Goal: Transaction & Acquisition: Purchase product/service

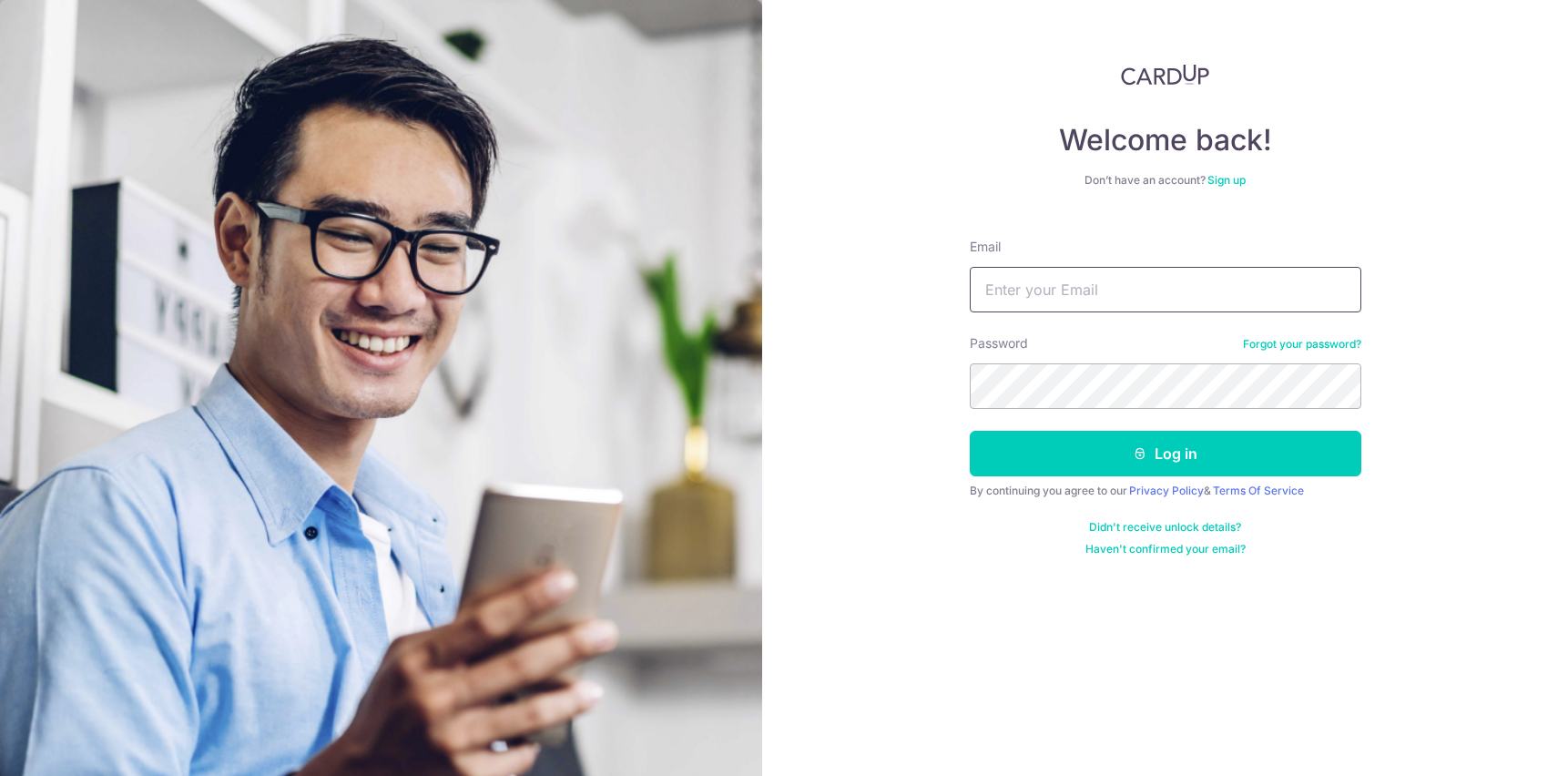
click at [1085, 278] on input "Email" at bounding box center [1166, 289] width 392 height 45
type input "[PERSON_NAME][EMAIL_ADDRESS][DOMAIN_NAME]"
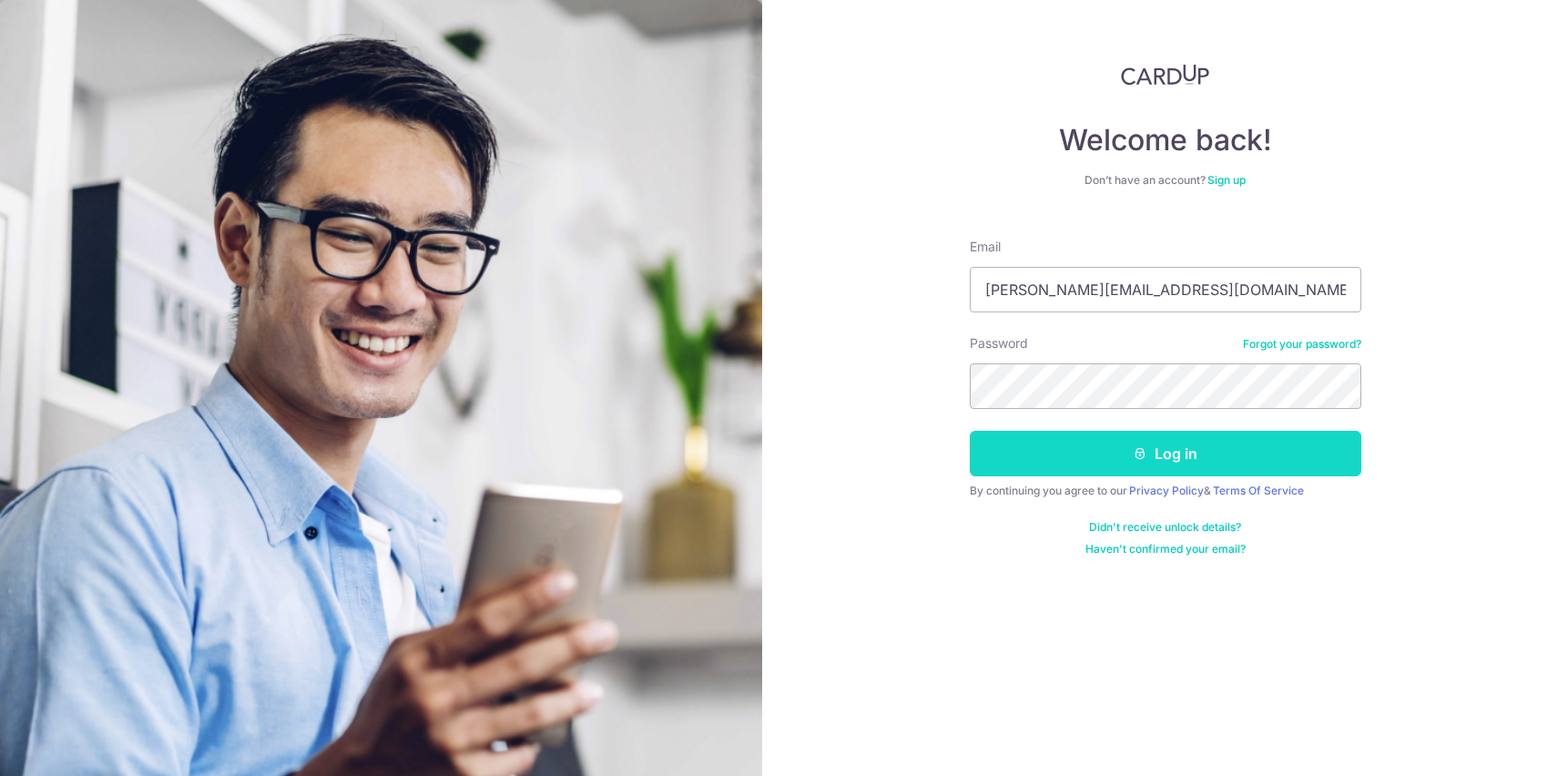
click at [1157, 439] on button "Log in" at bounding box center [1166, 454] width 392 height 45
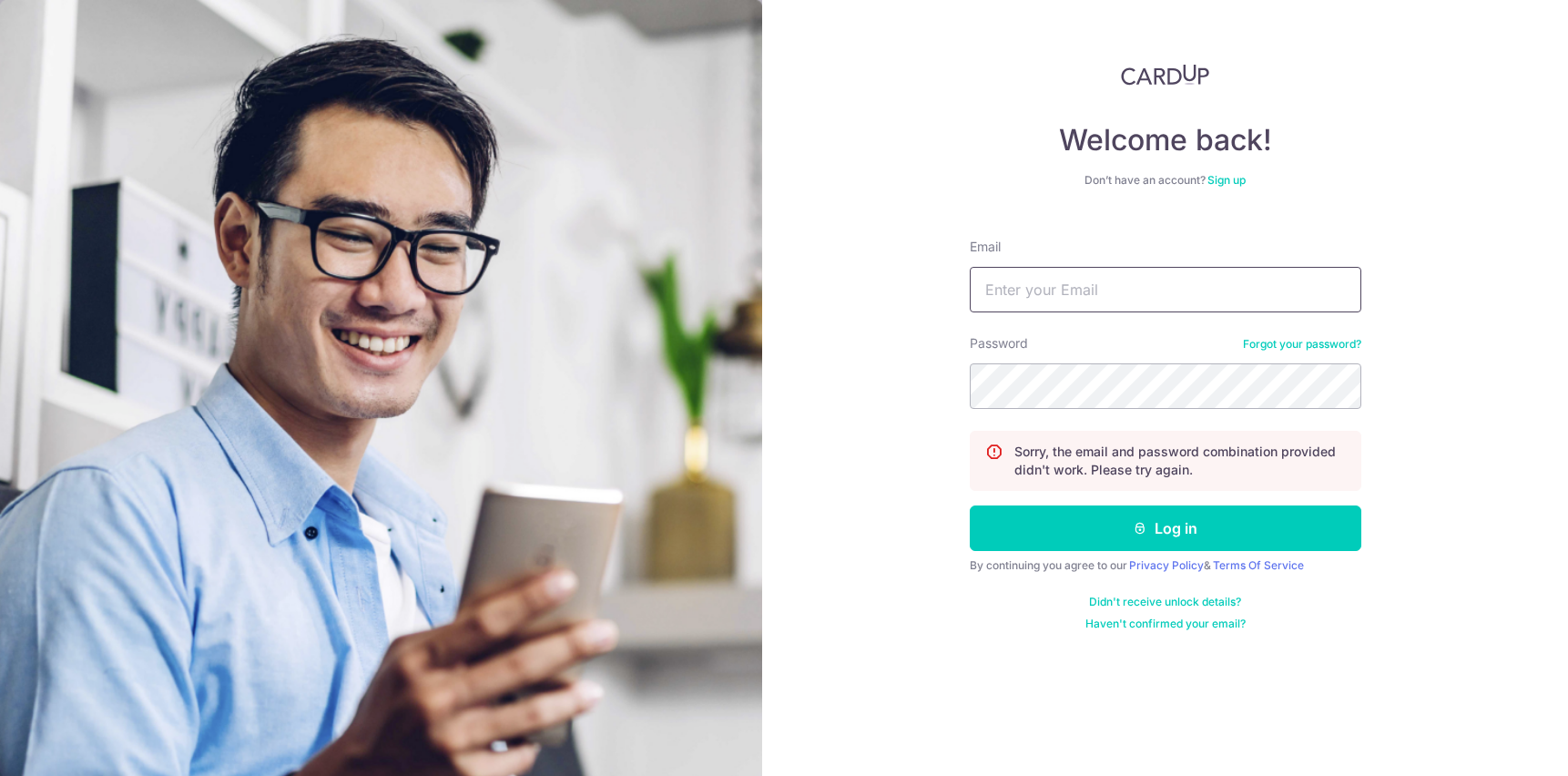
click at [1036, 275] on input "Email" at bounding box center [1166, 289] width 392 height 45
type input "[PERSON_NAME][EMAIL_ADDRESS][DOMAIN_NAME]"
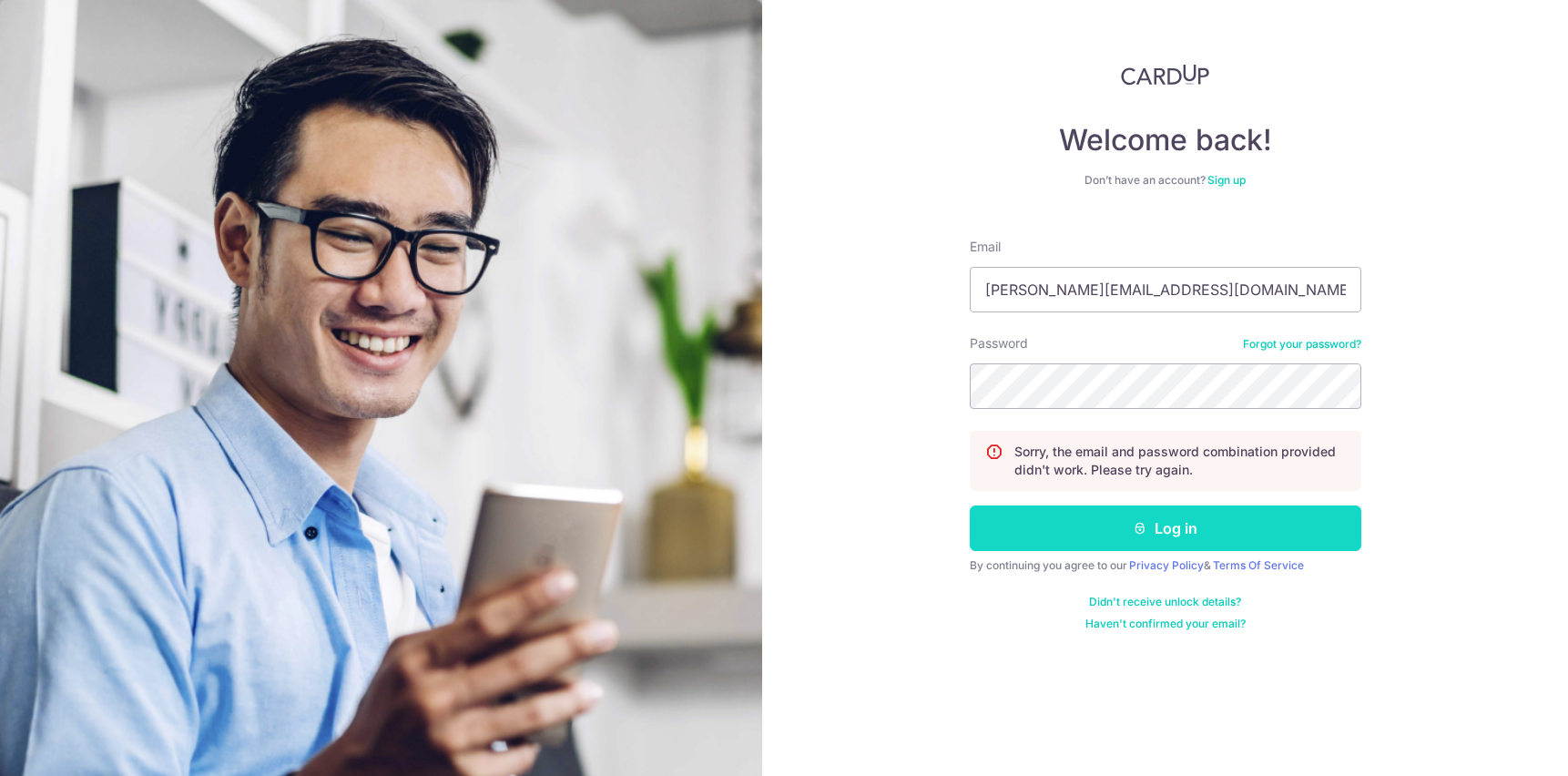
click at [1163, 527] on button "Log in" at bounding box center [1166, 528] width 392 height 45
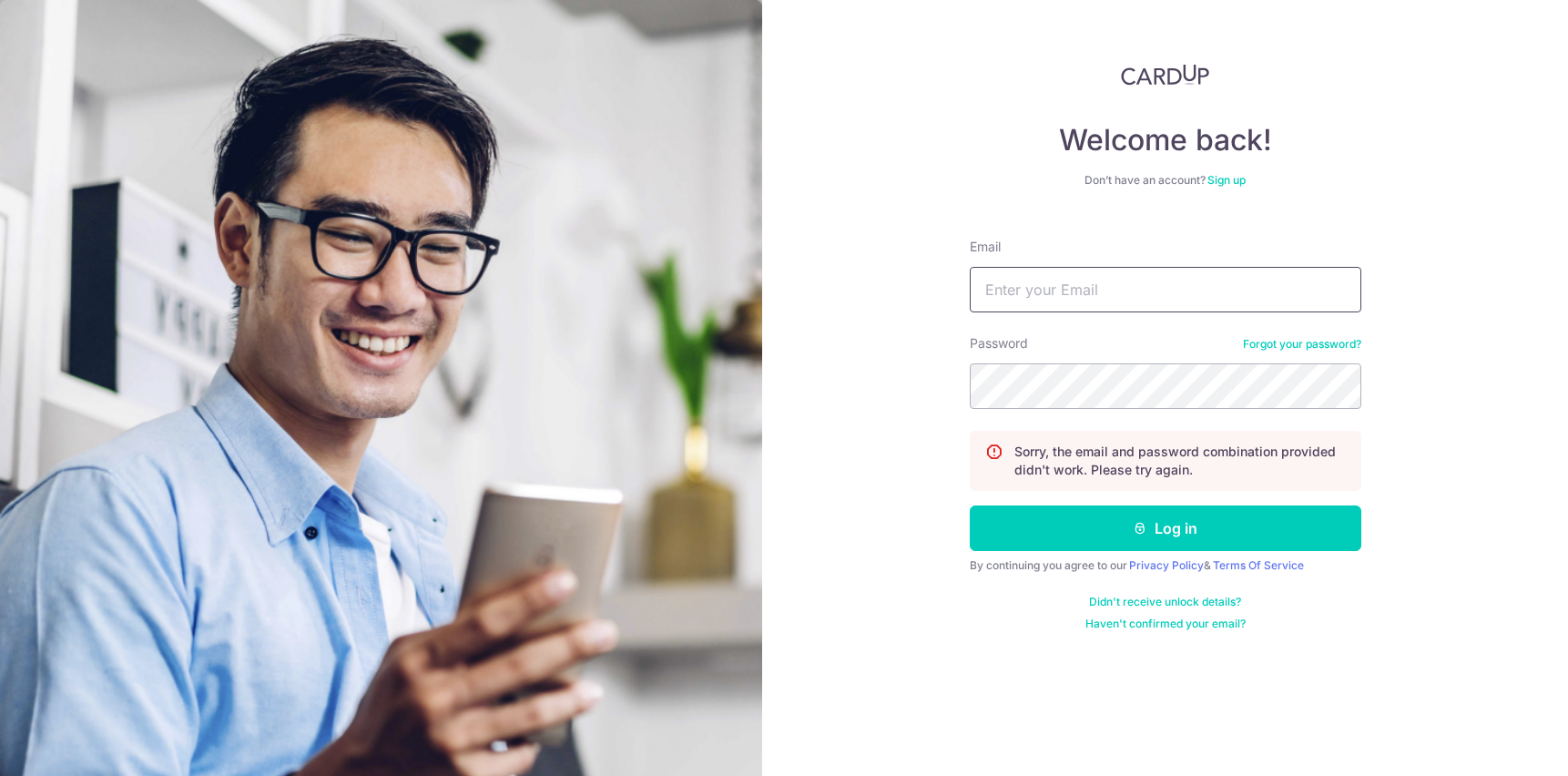
click at [1148, 287] on input "Email" at bounding box center [1166, 289] width 392 height 45
type input "[PERSON_NAME][EMAIL_ADDRESS][DOMAIN_NAME]"
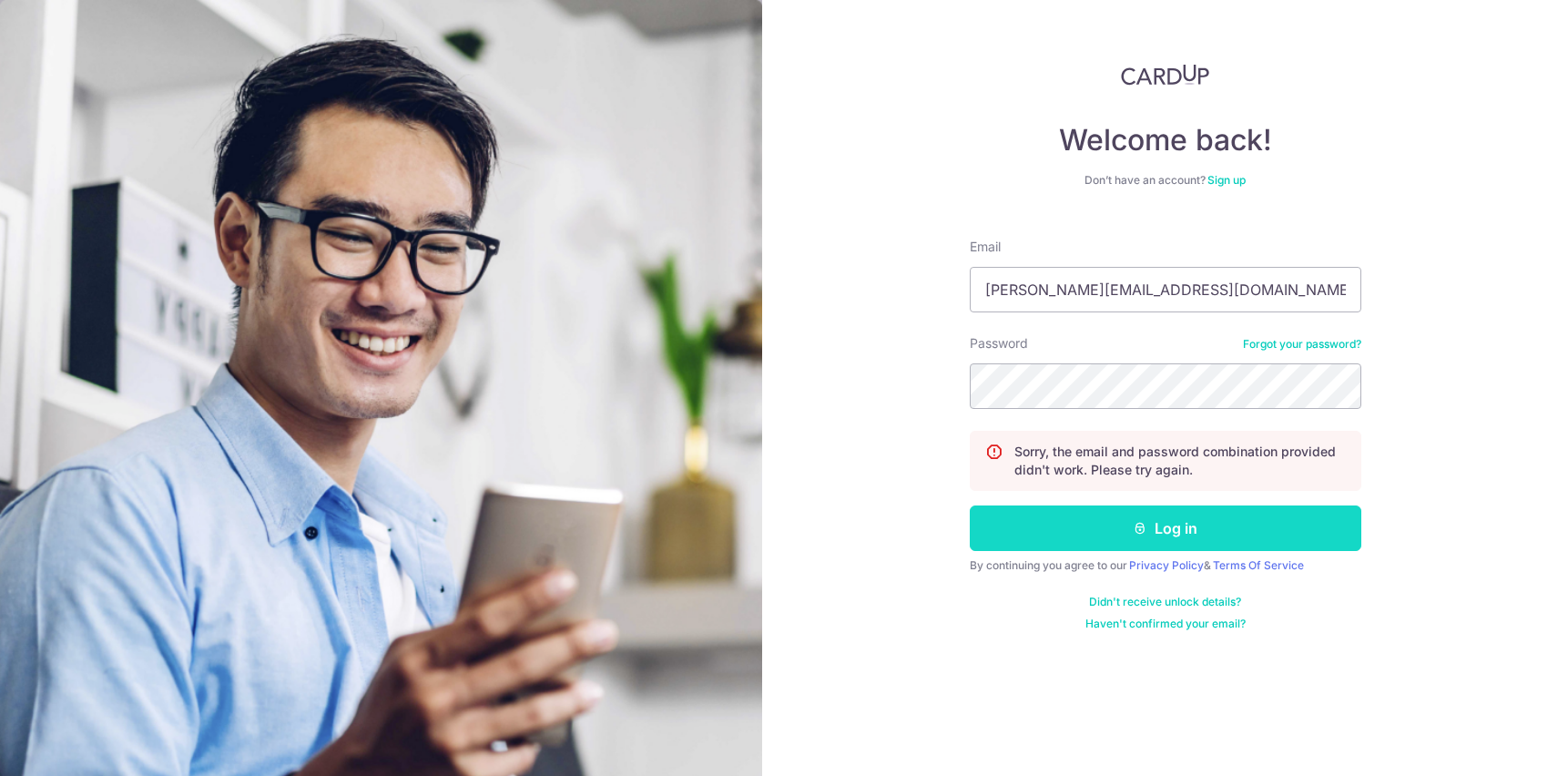
click at [1184, 530] on button "Log in" at bounding box center [1166, 528] width 392 height 45
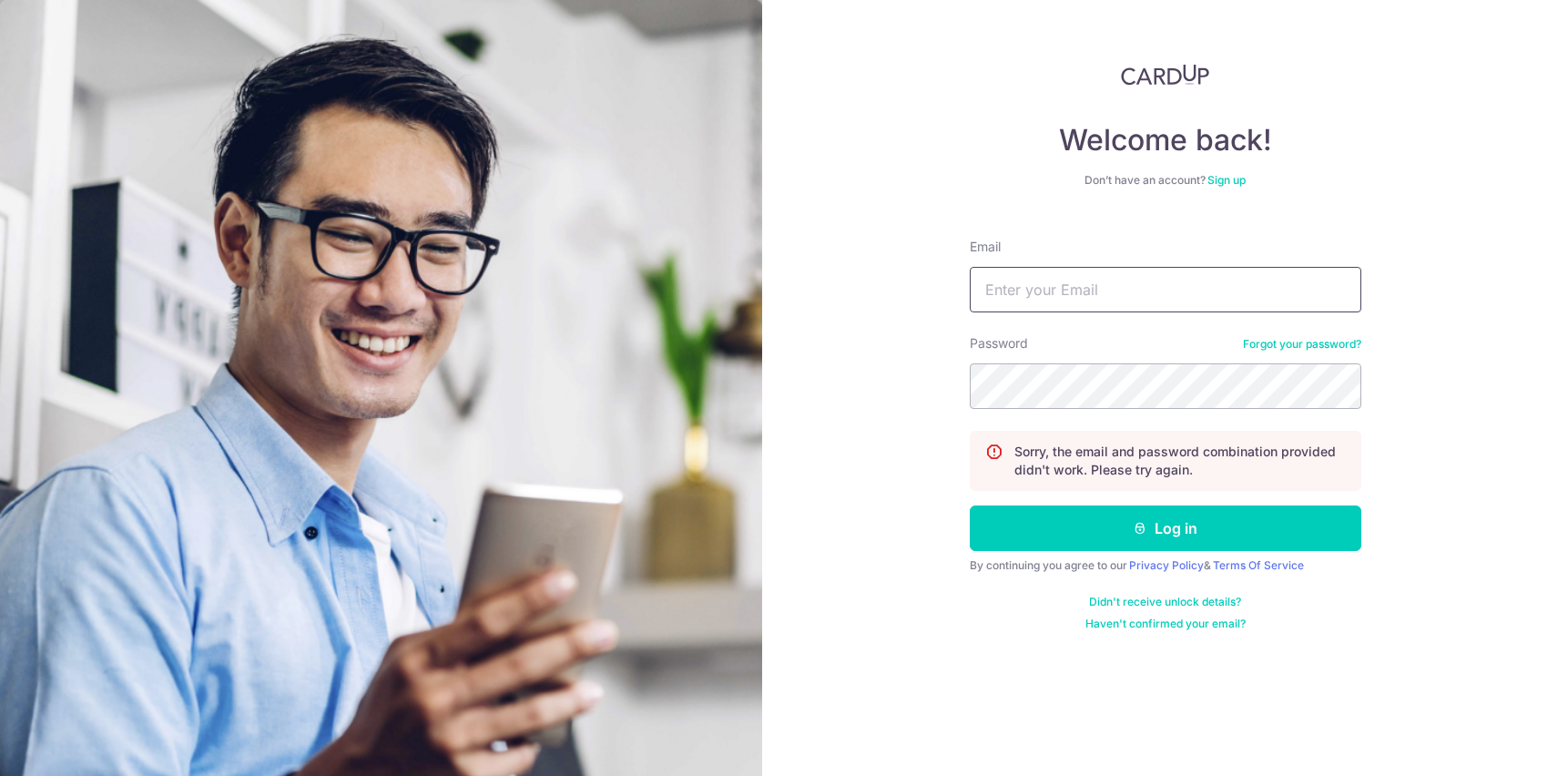
click at [1220, 290] on input "Email" at bounding box center [1166, 289] width 392 height 45
type input "jean.tan.yog@gmail.com"
click at [1319, 337] on link "Forgot your password?" at bounding box center [1301, 344] width 119 height 15
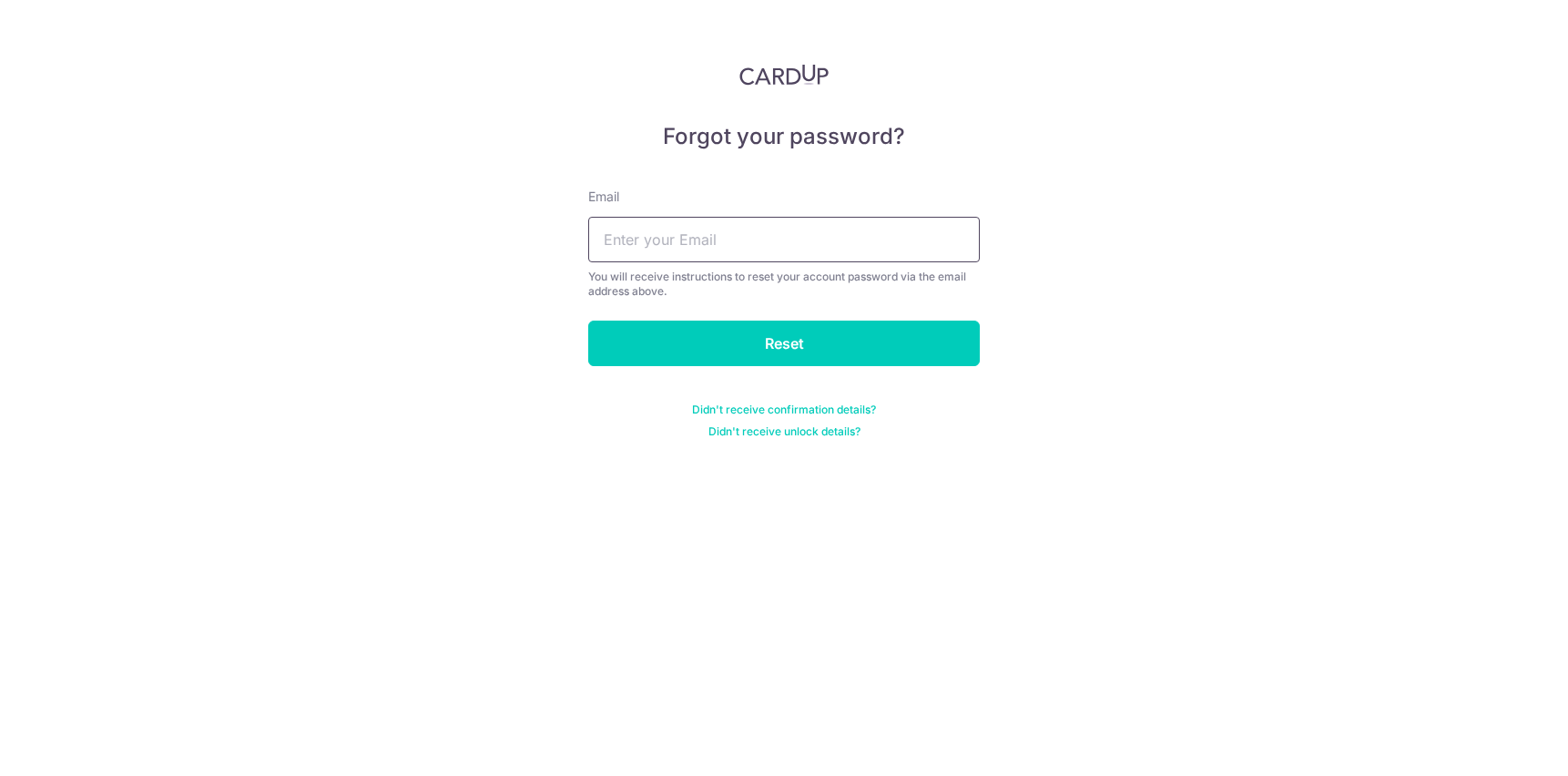
click at [729, 235] on input "text" at bounding box center [784, 239] width 392 height 45
type input "jean.tan.yog@gmail.com"
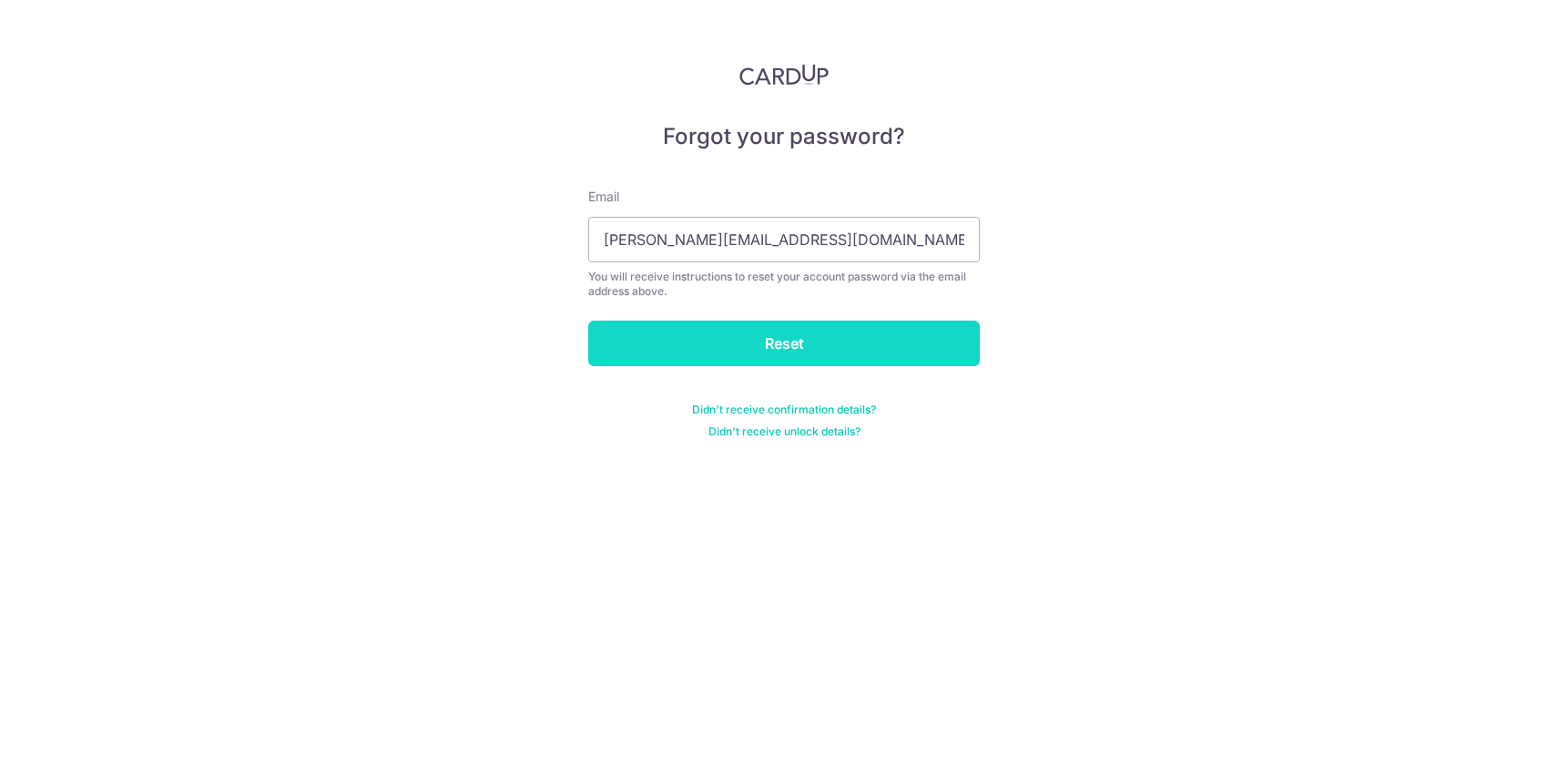
click at [742, 341] on input "Reset" at bounding box center [784, 343] width 392 height 45
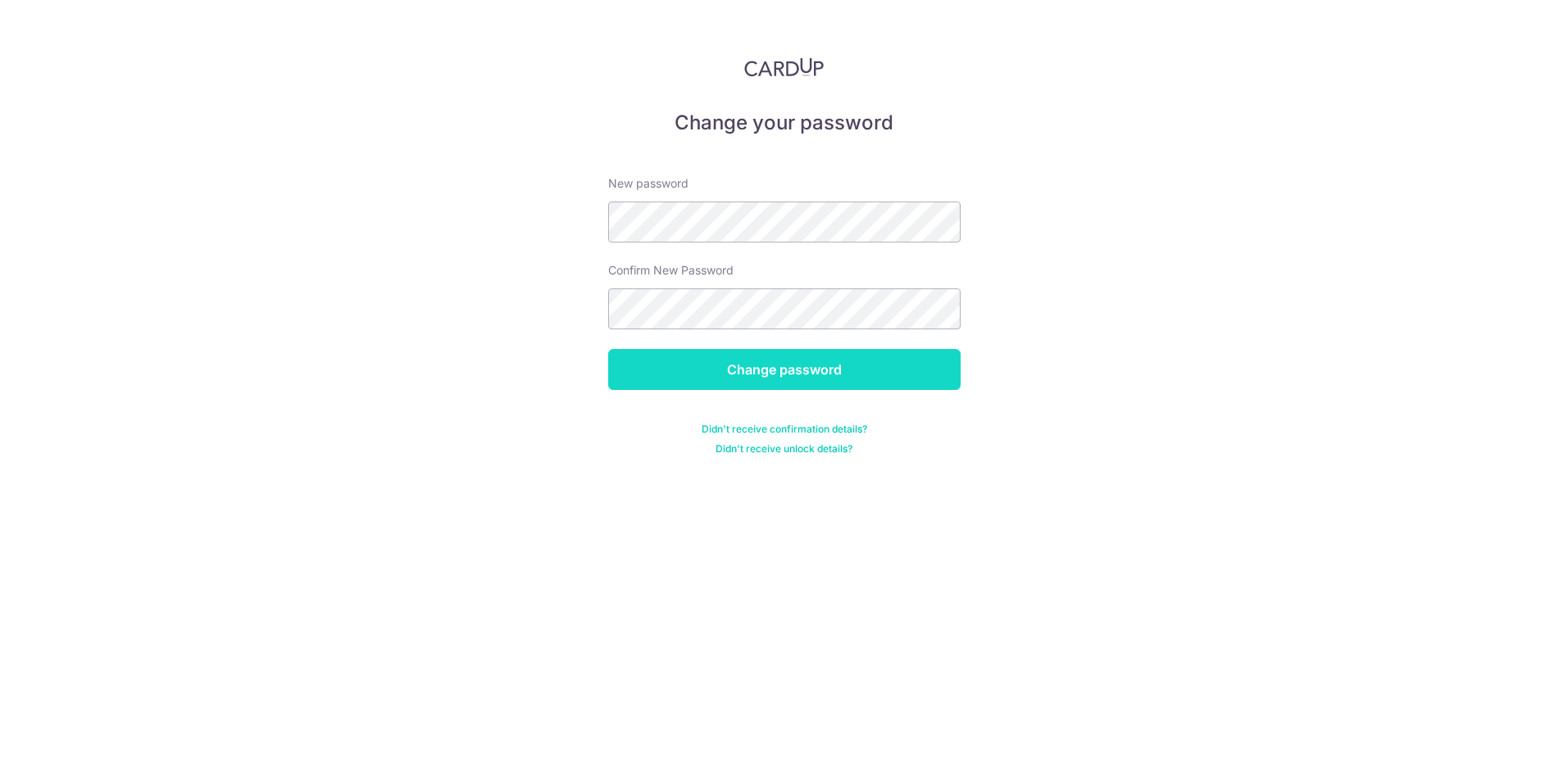
click at [782, 365] on input "Change password" at bounding box center [784, 369] width 353 height 41
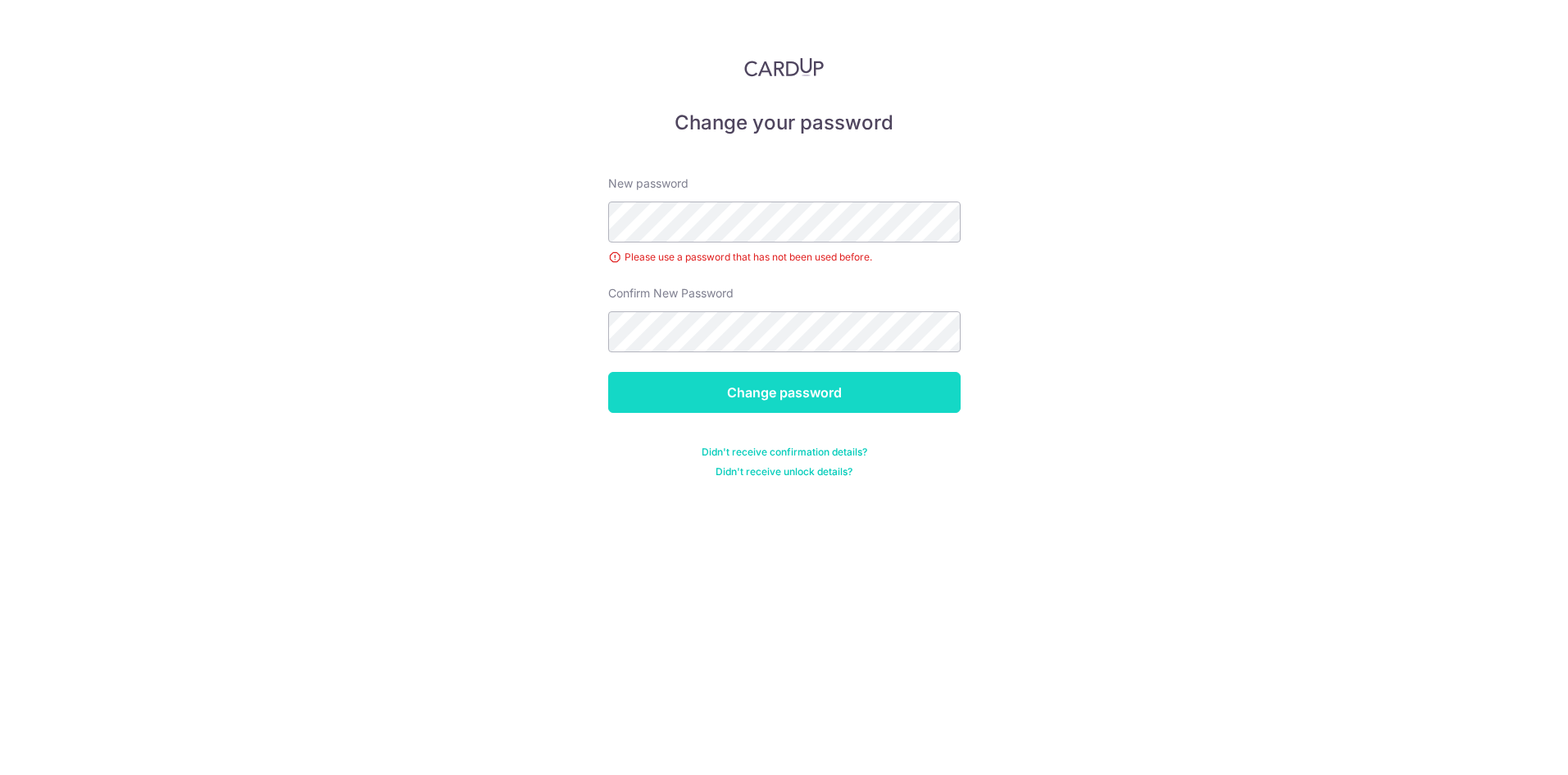
click at [765, 392] on input "Change password" at bounding box center [784, 392] width 353 height 41
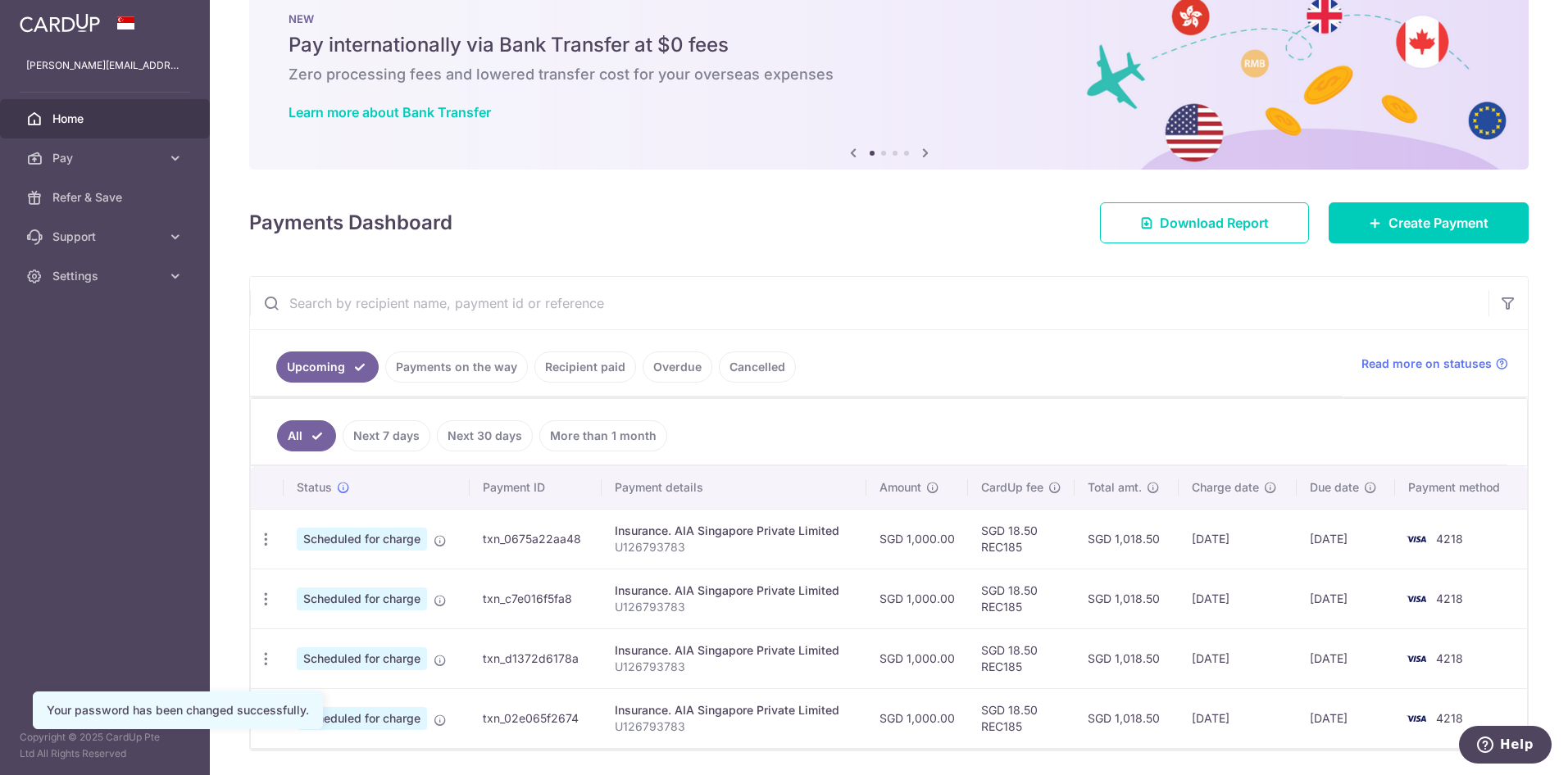
scroll to position [92, 0]
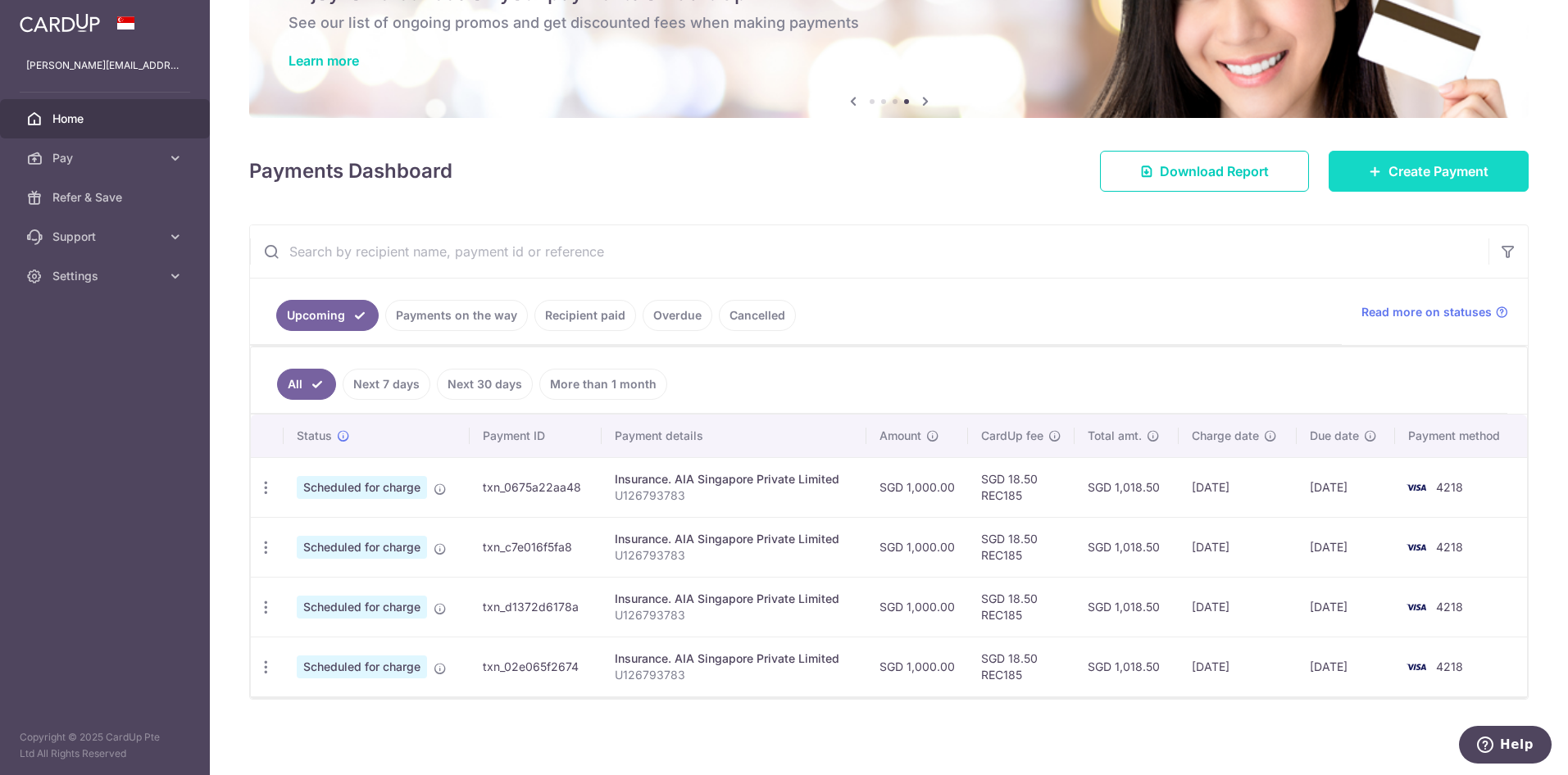
click at [1416, 164] on span "Create Payment" at bounding box center [1437, 171] width 100 height 19
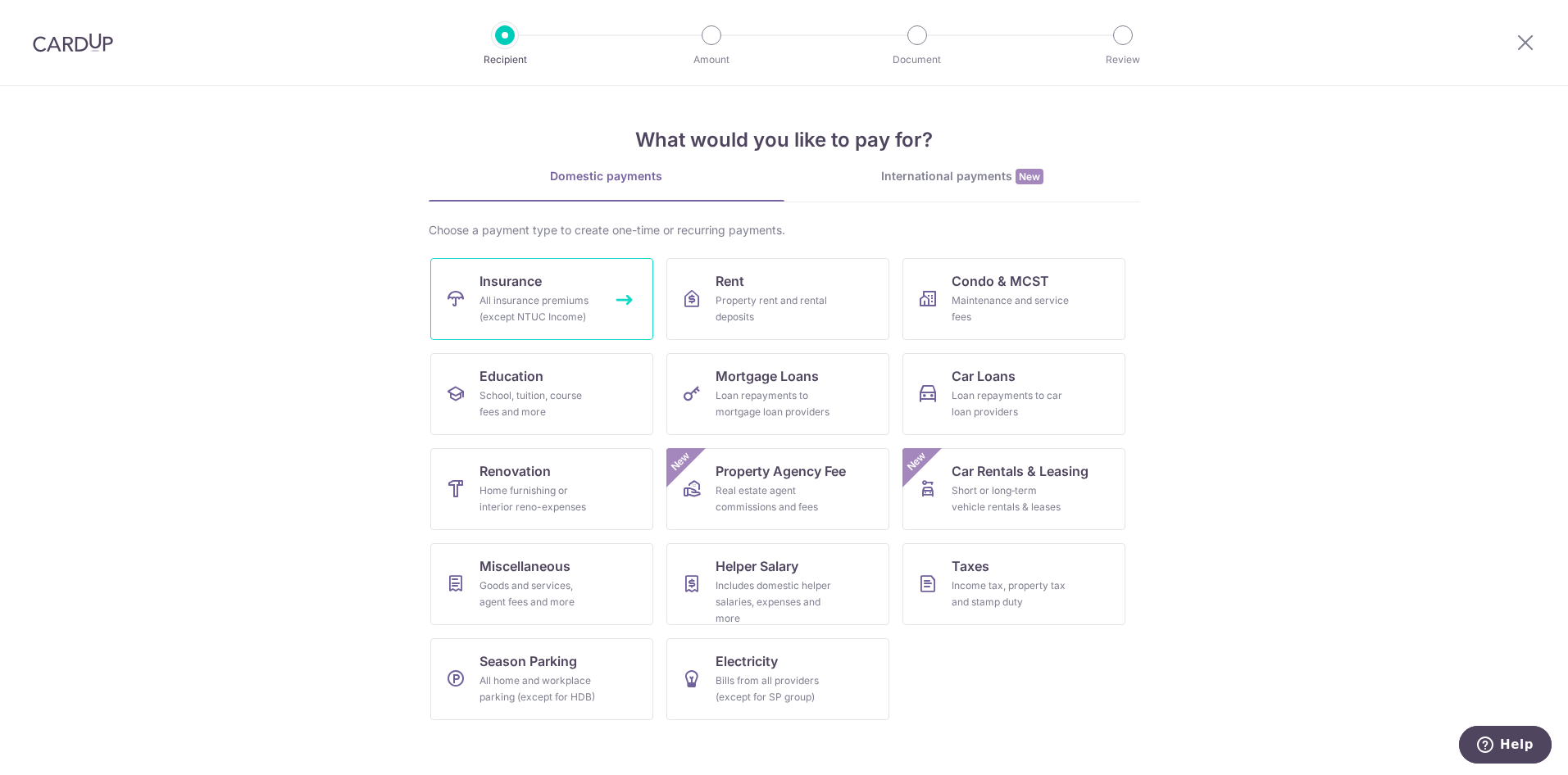
click at [482, 274] on span "Insurance" at bounding box center [511, 281] width 63 height 19
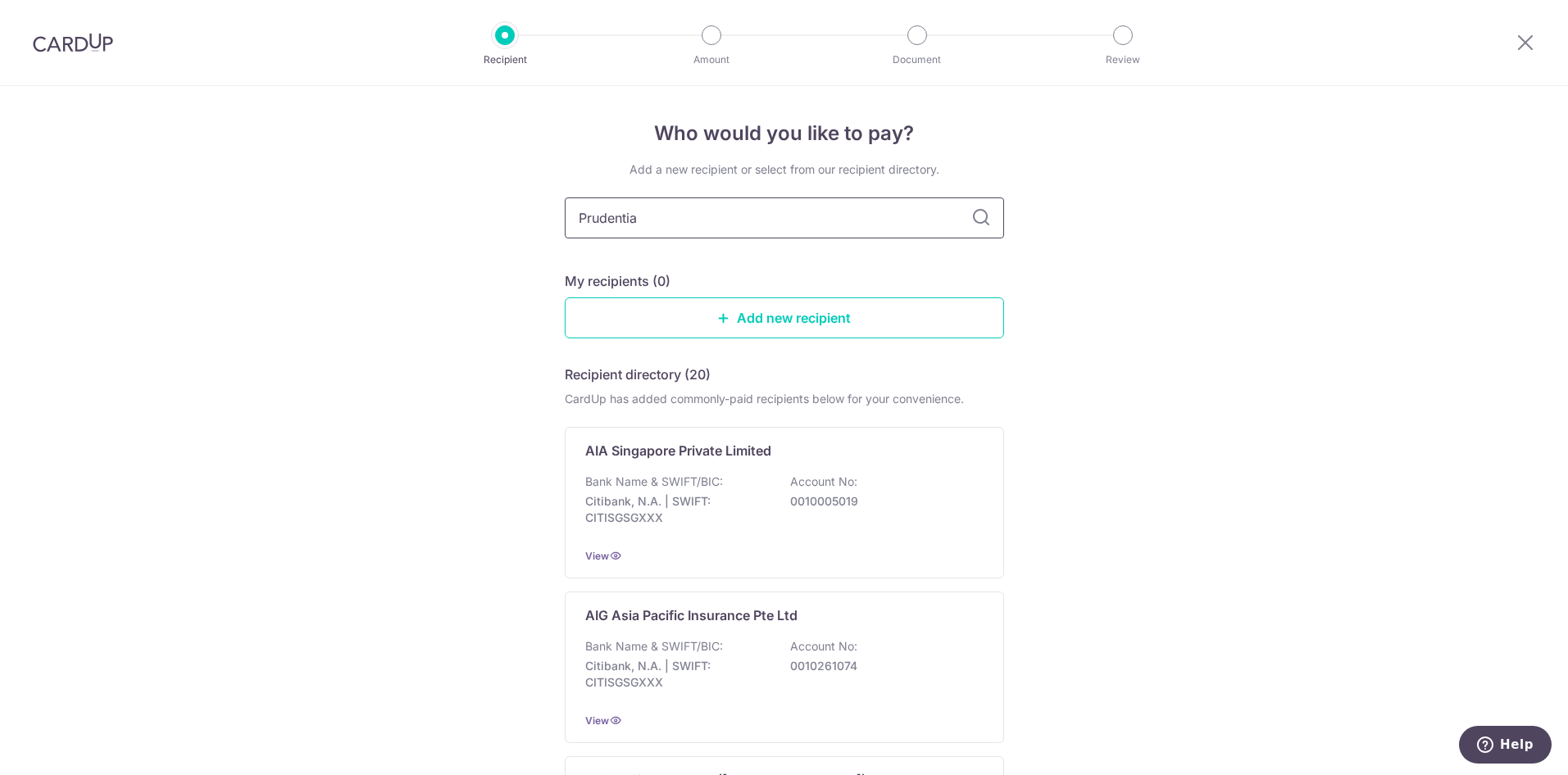
type input "Prudential"
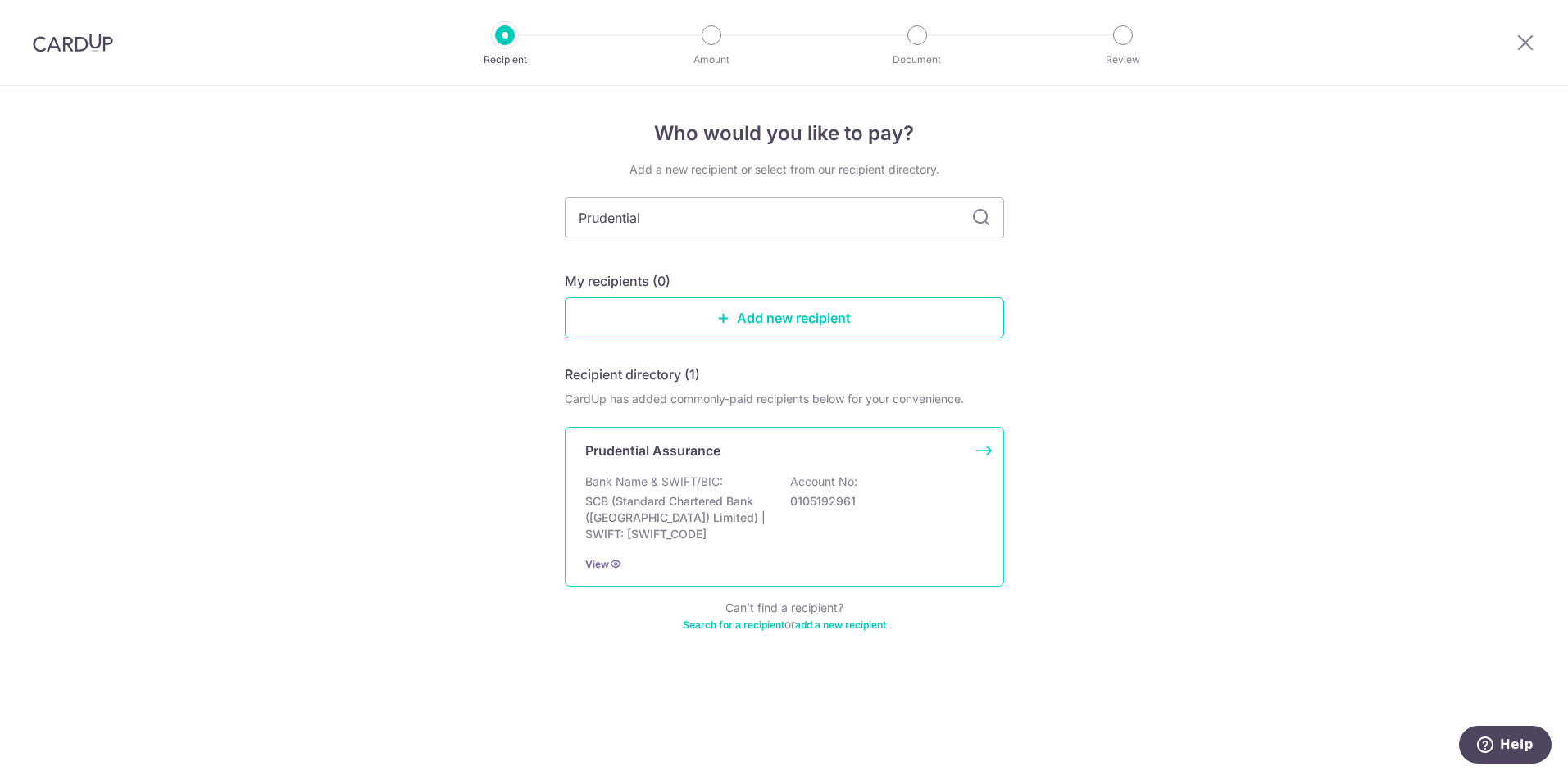
click at [714, 515] on p "SCB (Standard Chartered Bank ([GEOGRAPHIC_DATA]) Limited) | SWIFT: [SWIFT_CODE]" at bounding box center [676, 518] width 183 height 49
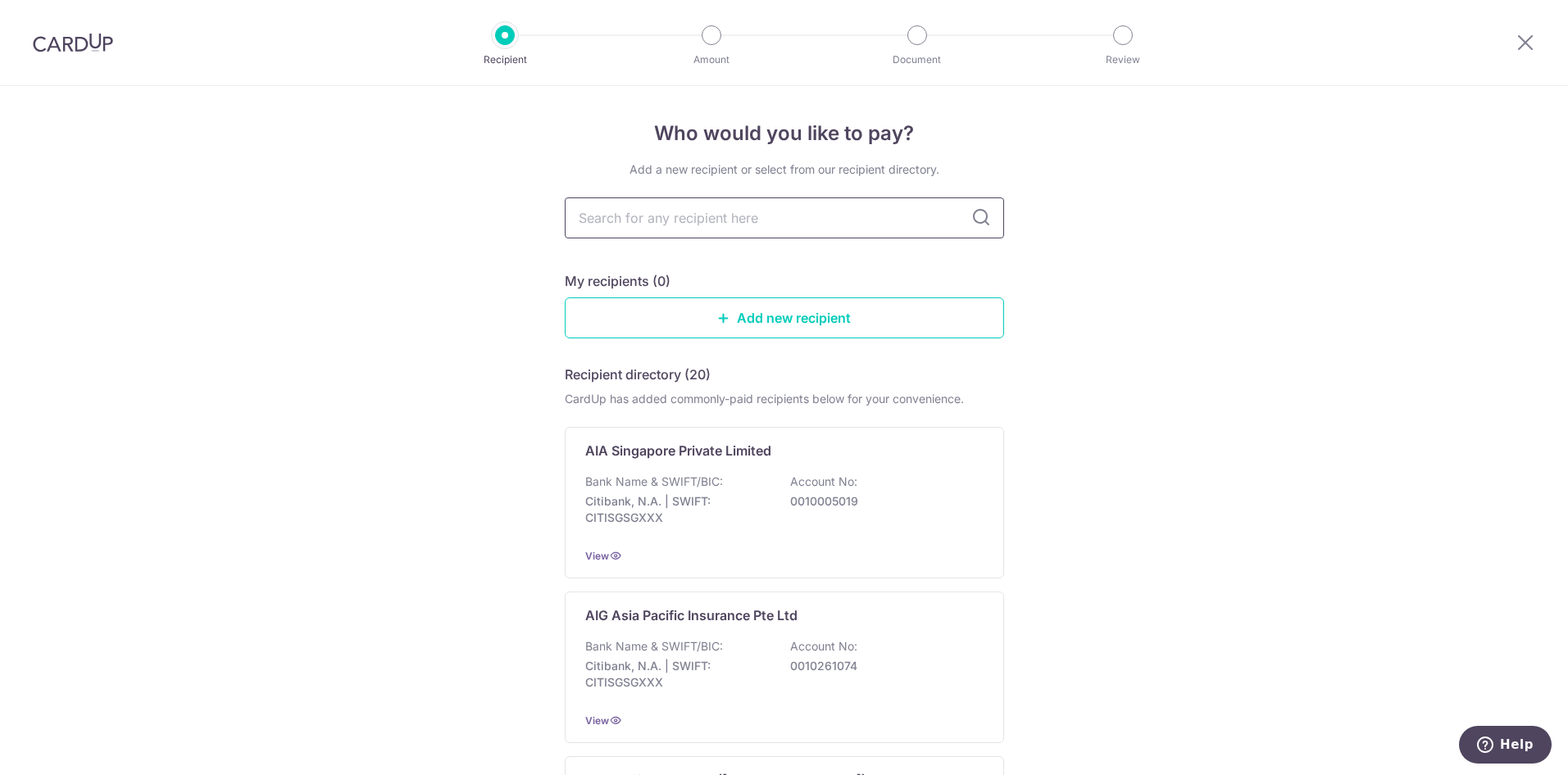
click at [621, 220] on input "text" at bounding box center [784, 218] width 439 height 41
click at [679, 231] on input "text" at bounding box center [784, 218] width 439 height 41
click at [978, 212] on icon at bounding box center [981, 218] width 19 height 19
click at [753, 199] on input "text" at bounding box center [784, 218] width 439 height 41
click at [739, 214] on input "text" at bounding box center [784, 218] width 439 height 41
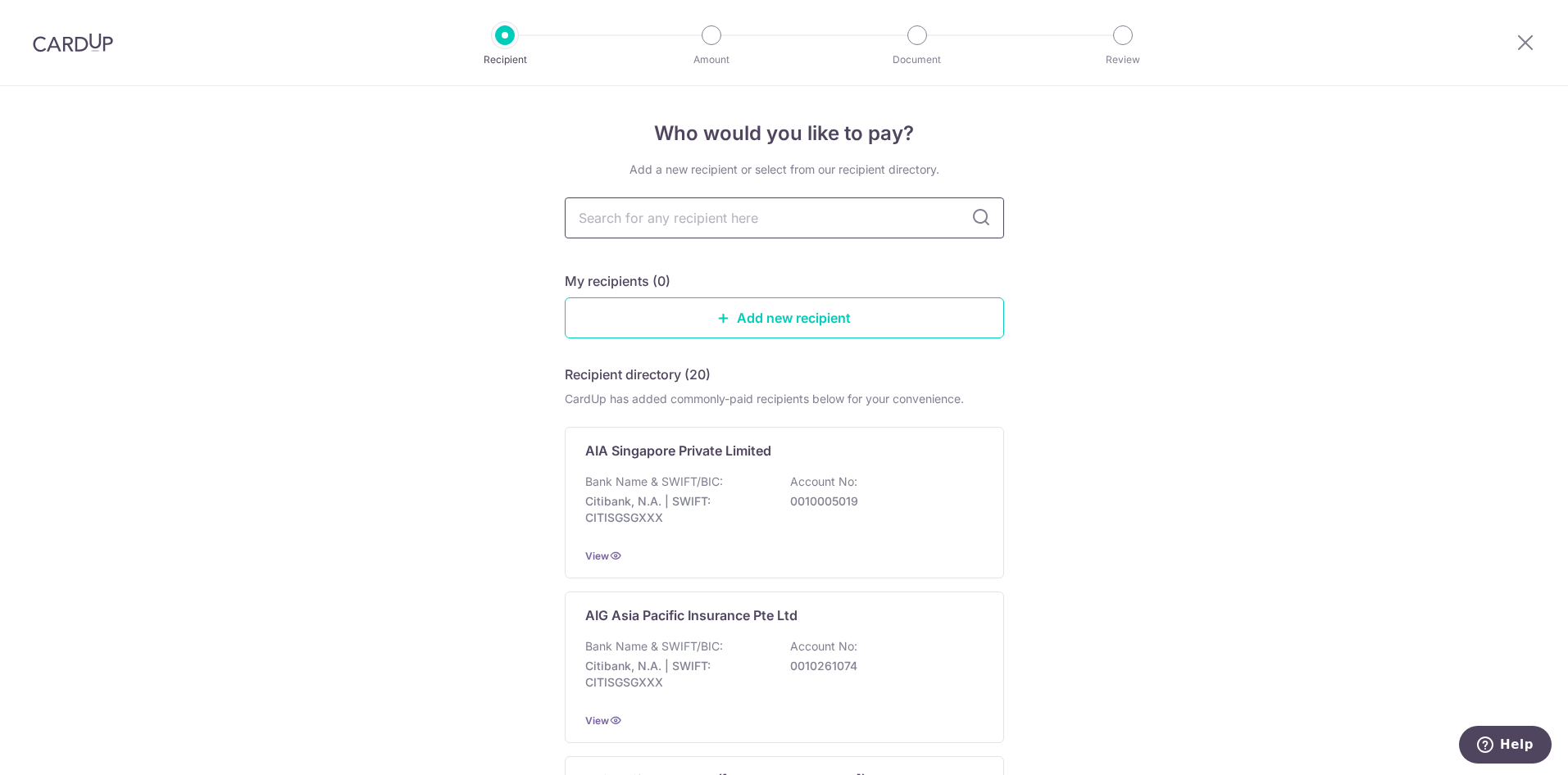
type input "p"
type input "prudential"
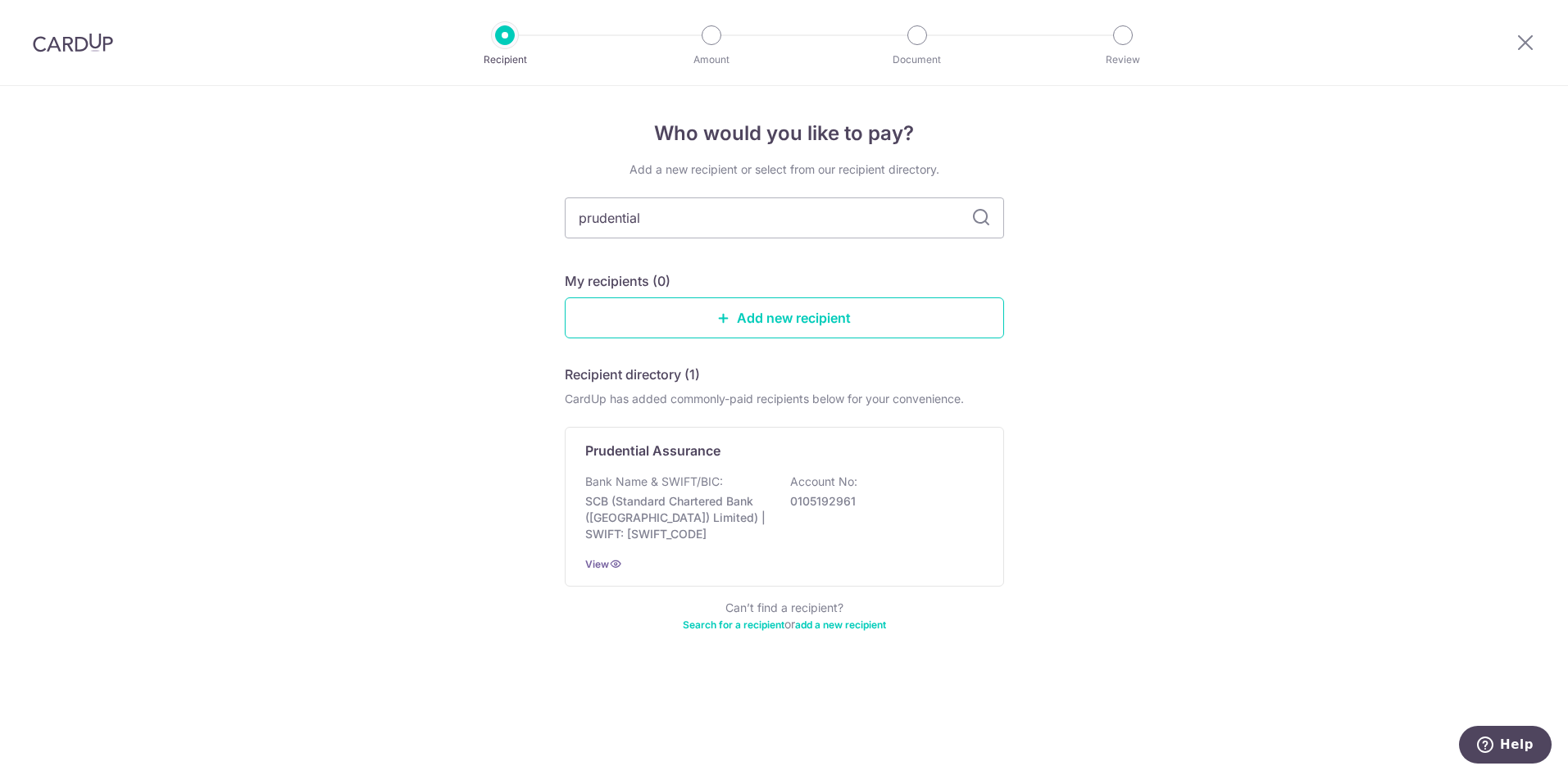
click at [982, 215] on icon at bounding box center [981, 218] width 19 height 19
click at [817, 503] on div "Bank Name & SWIFT/BIC: SCB (Standard Chartered Bank (Singapore) Limited) | SWIF…" at bounding box center [784, 508] width 399 height 69
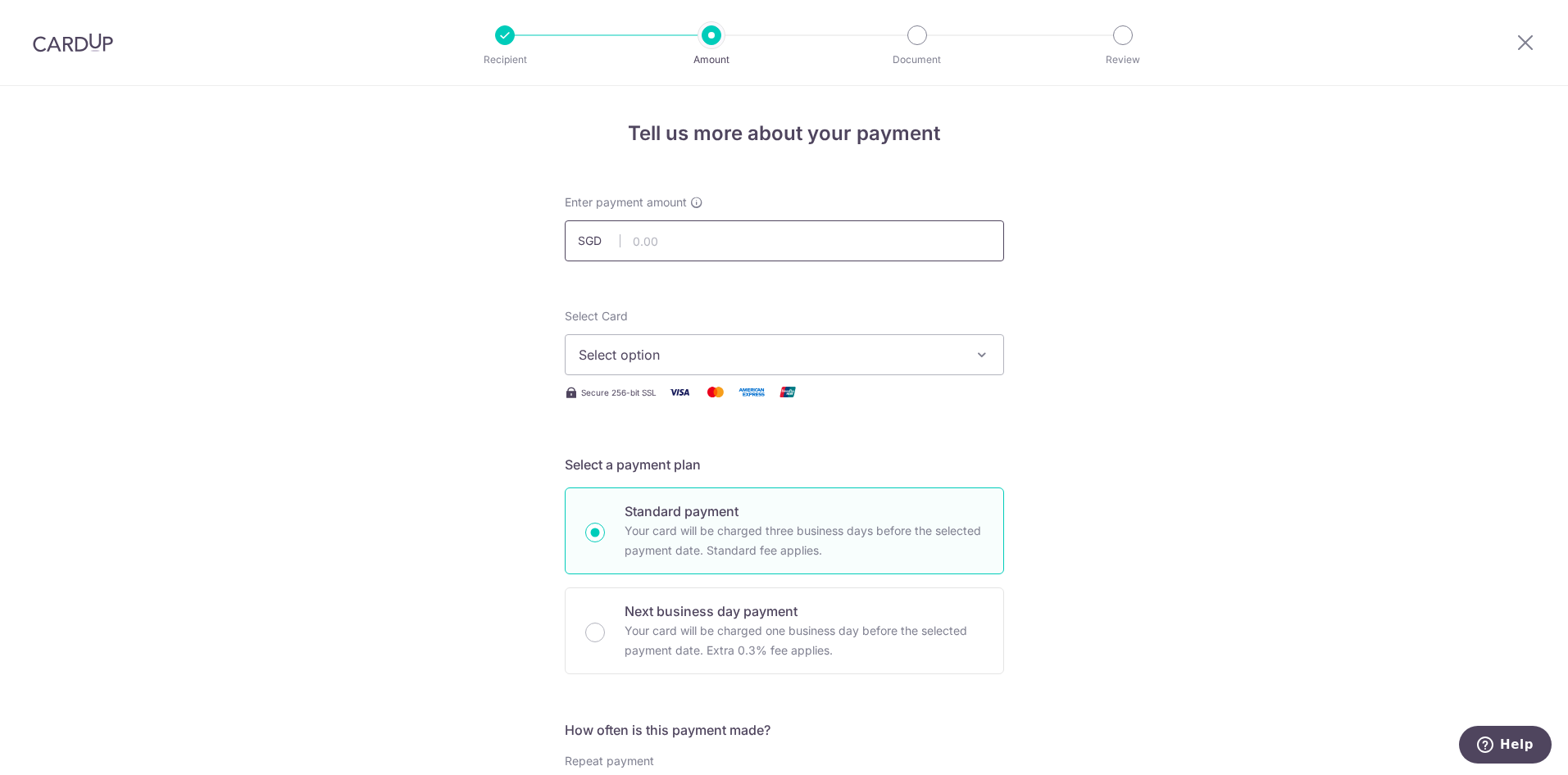
click at [652, 250] on input "text" at bounding box center [784, 241] width 439 height 41
click at [738, 354] on span "Select option" at bounding box center [769, 354] width 382 height 19
type input "8,773.00"
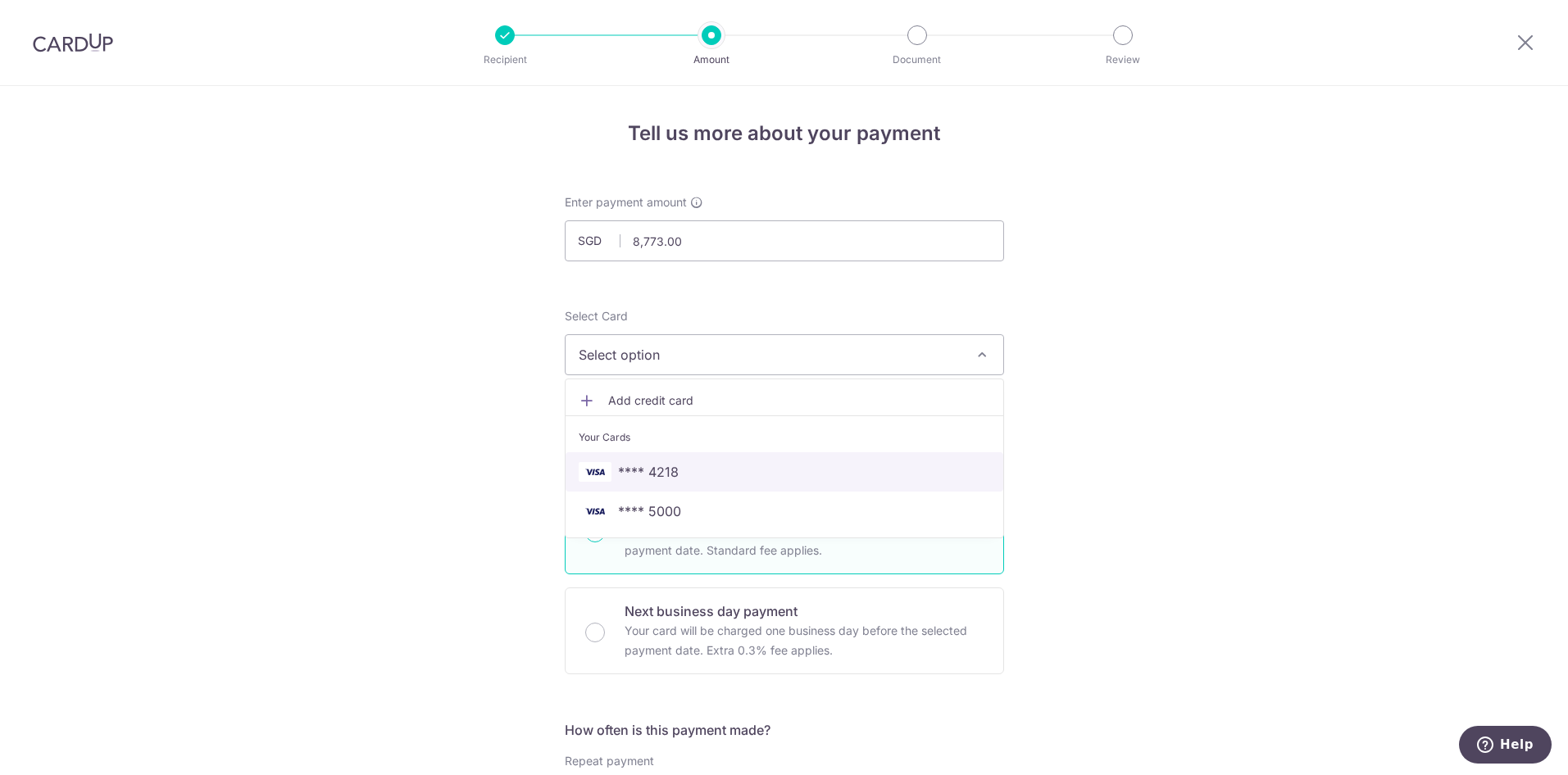
click at [700, 467] on span "**** 4218" at bounding box center [784, 472] width 411 height 19
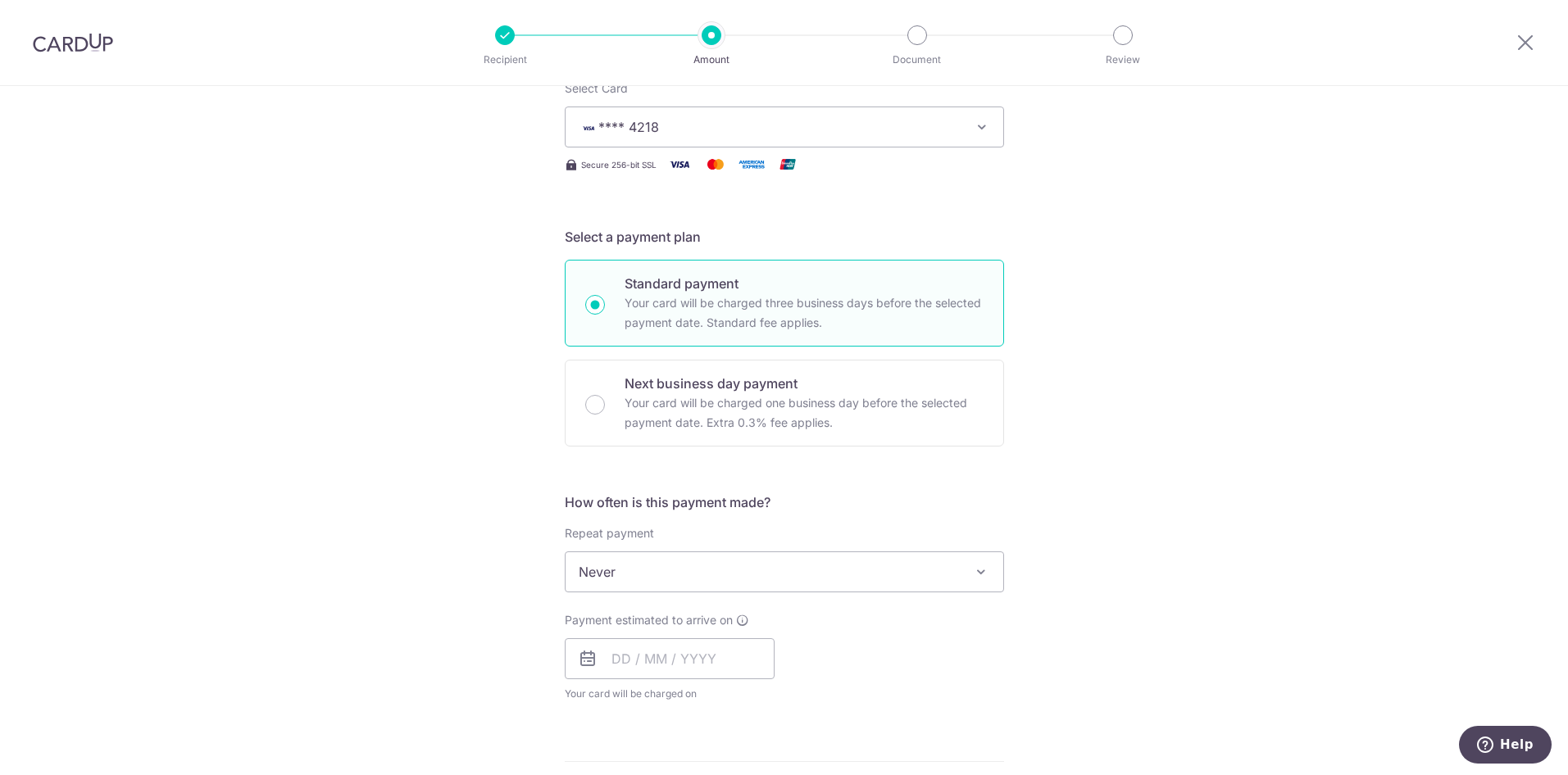
scroll to position [272, 0]
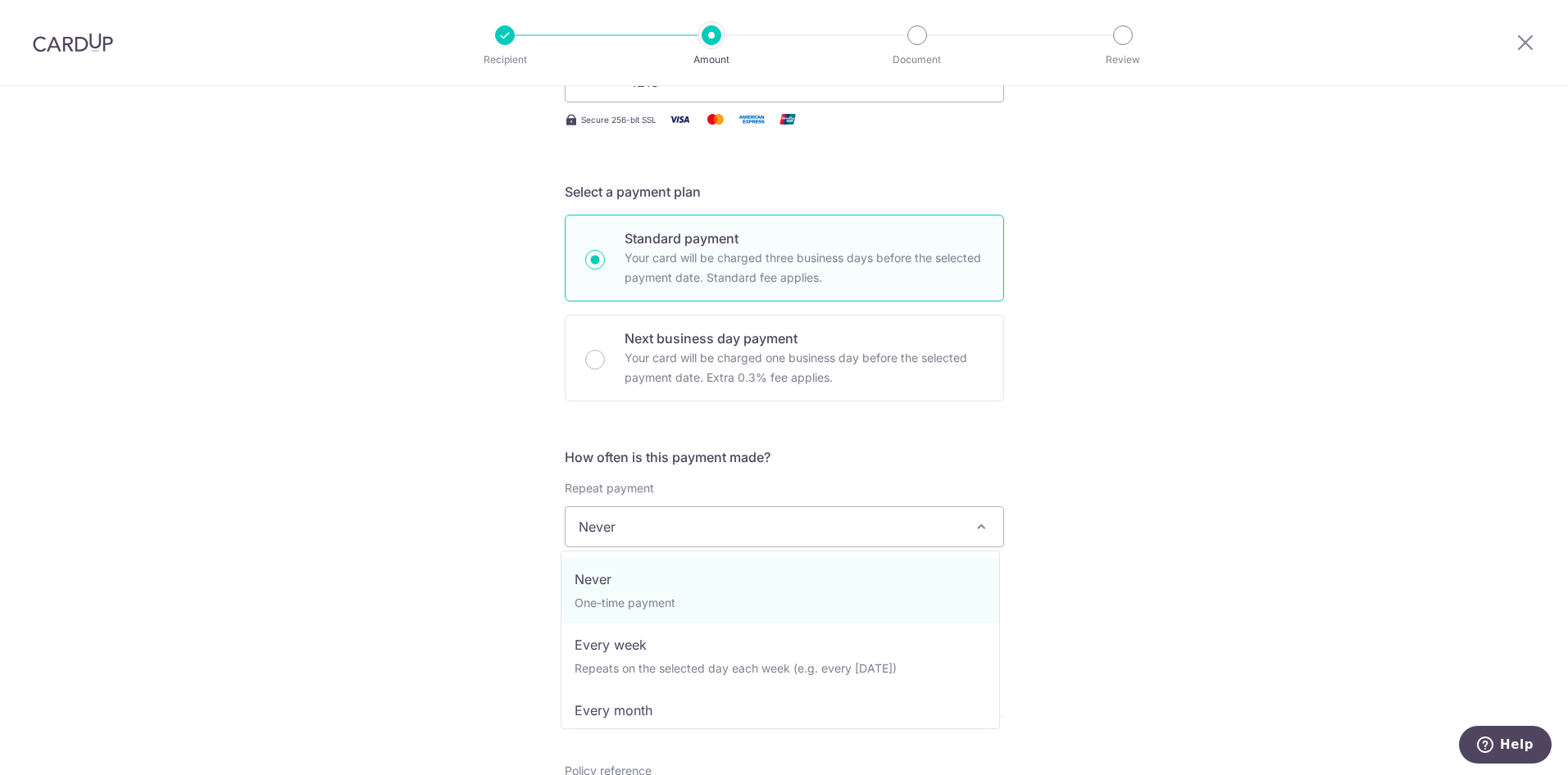
click at [971, 525] on span at bounding box center [981, 526] width 19 height 19
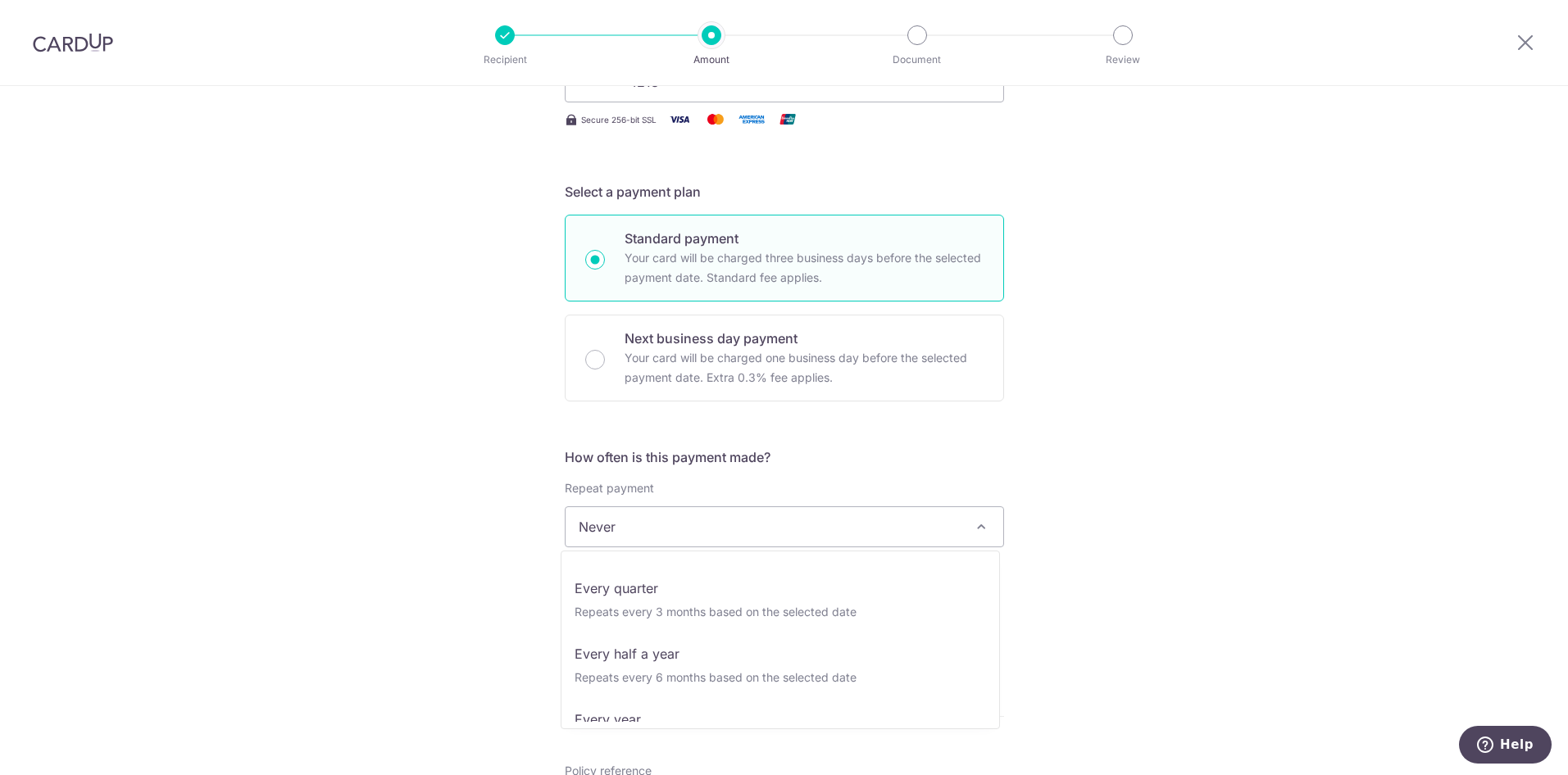
scroll to position [228, 0]
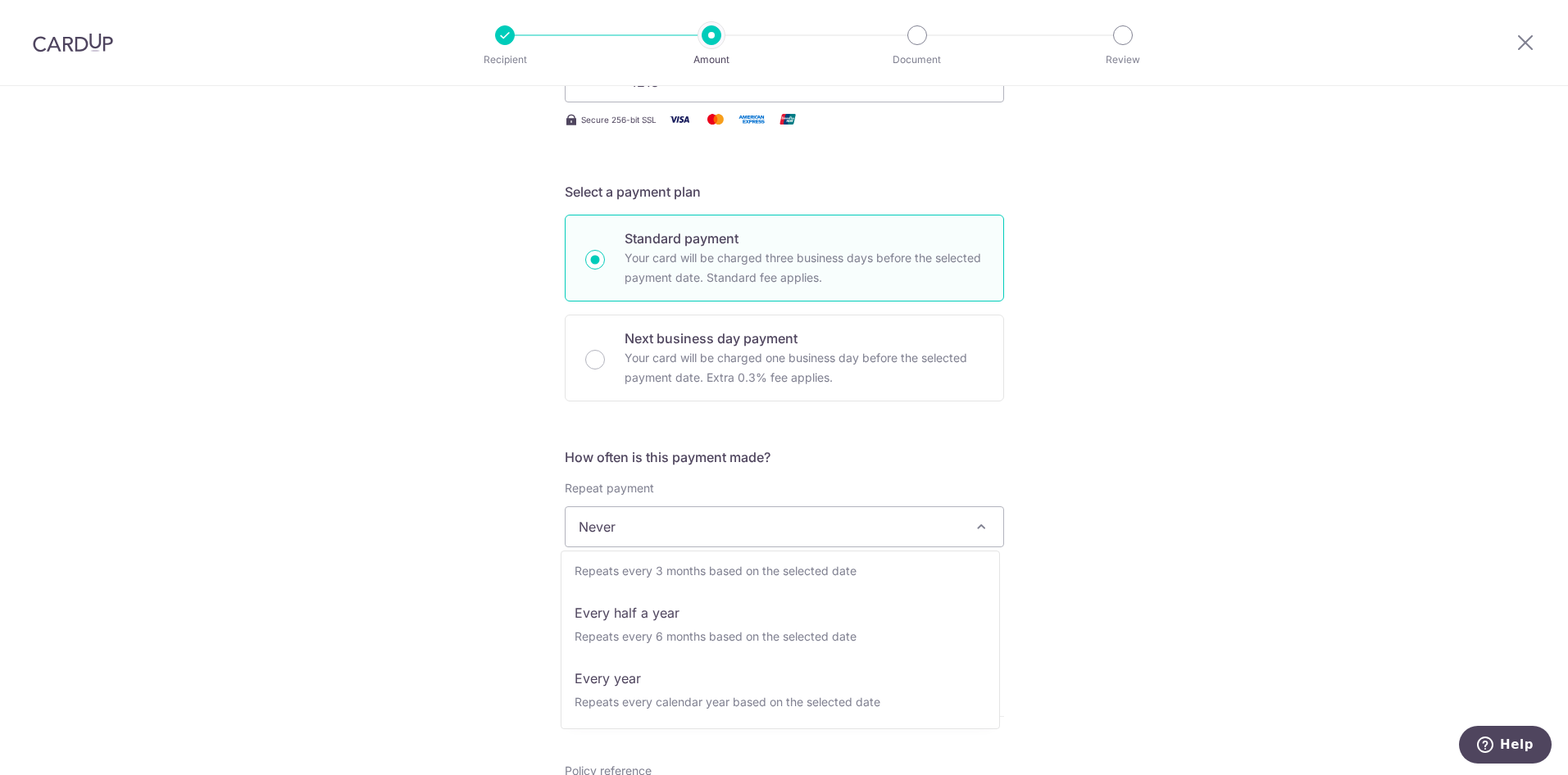
drag, startPoint x: 989, startPoint y: 632, endPoint x: 989, endPoint y: 658, distance: 26.0
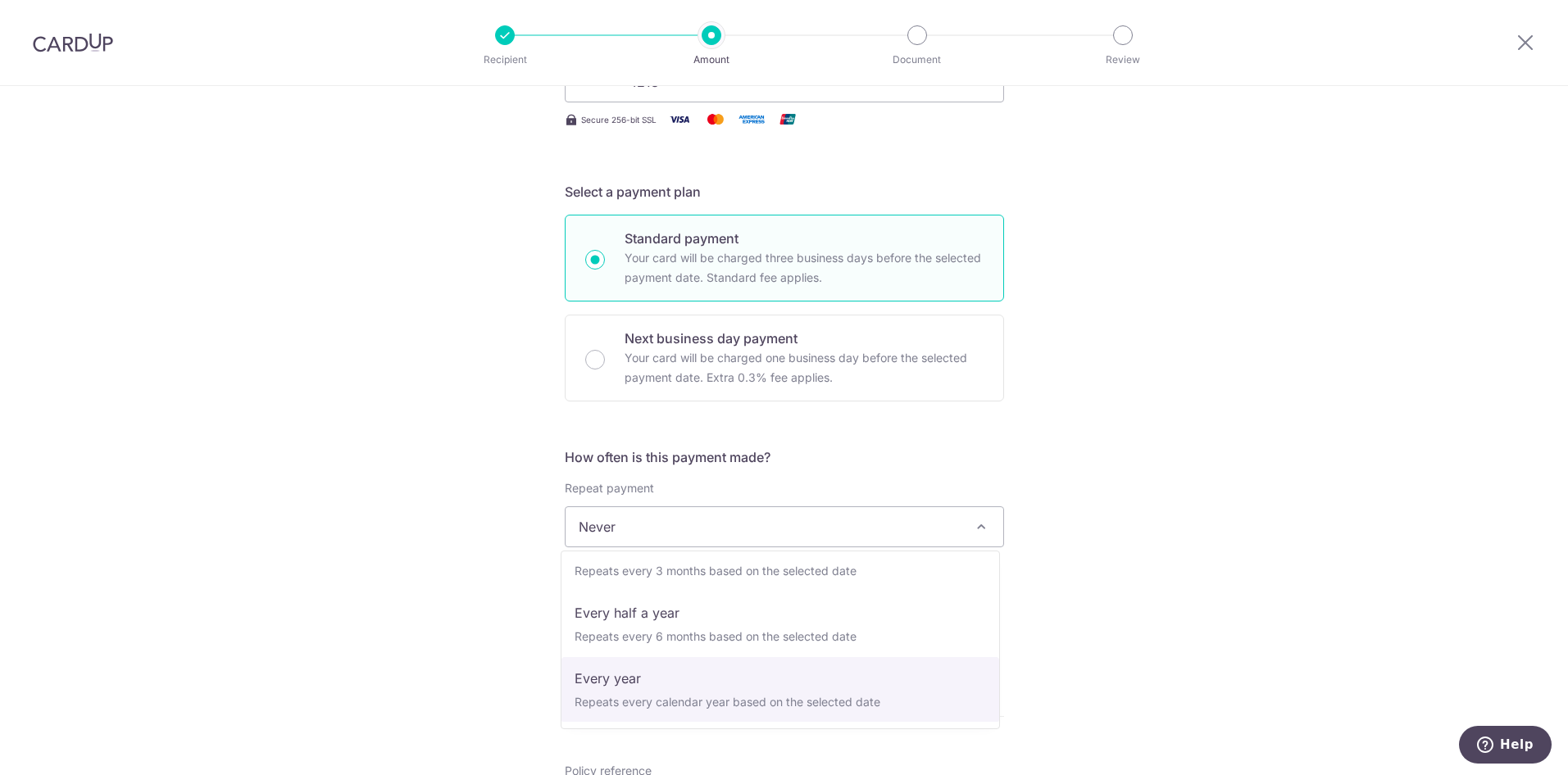
select select "6"
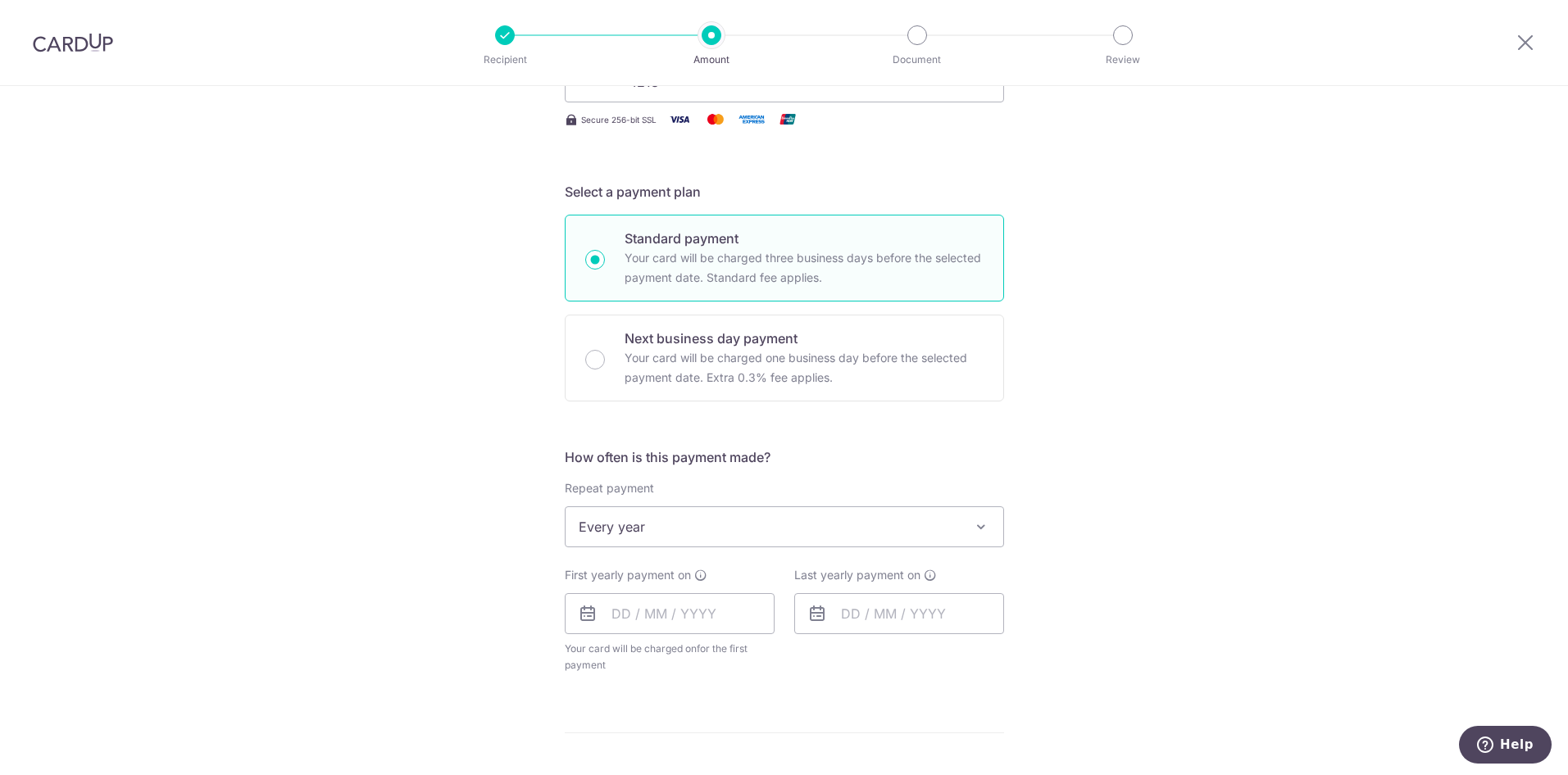
click at [1128, 590] on div "Tell us more about your payment Enter payment amount SGD 8,773.00 8773.00 Selec…" at bounding box center [784, 563] width 1568 height 1499
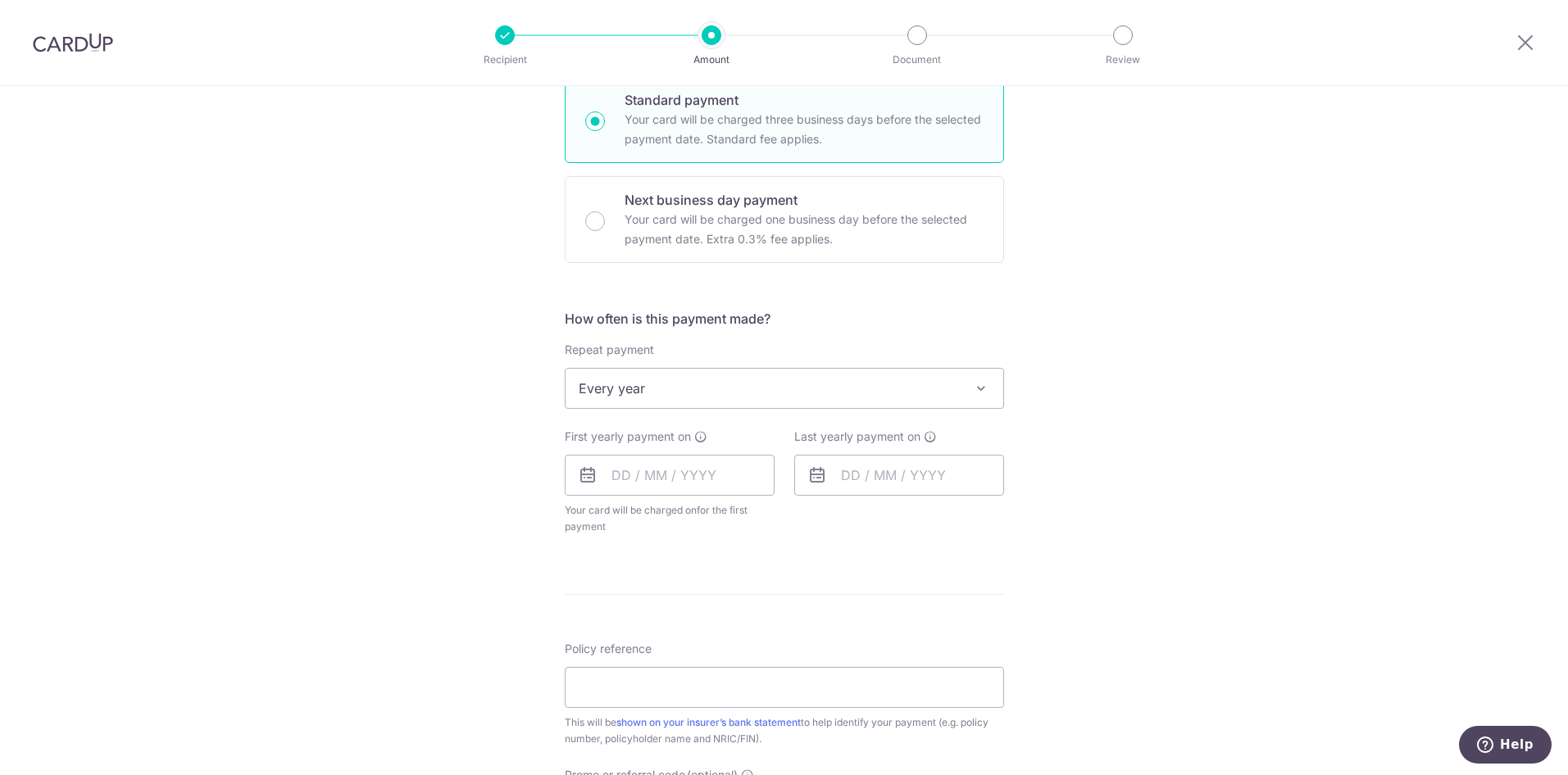
scroll to position [456, 0]
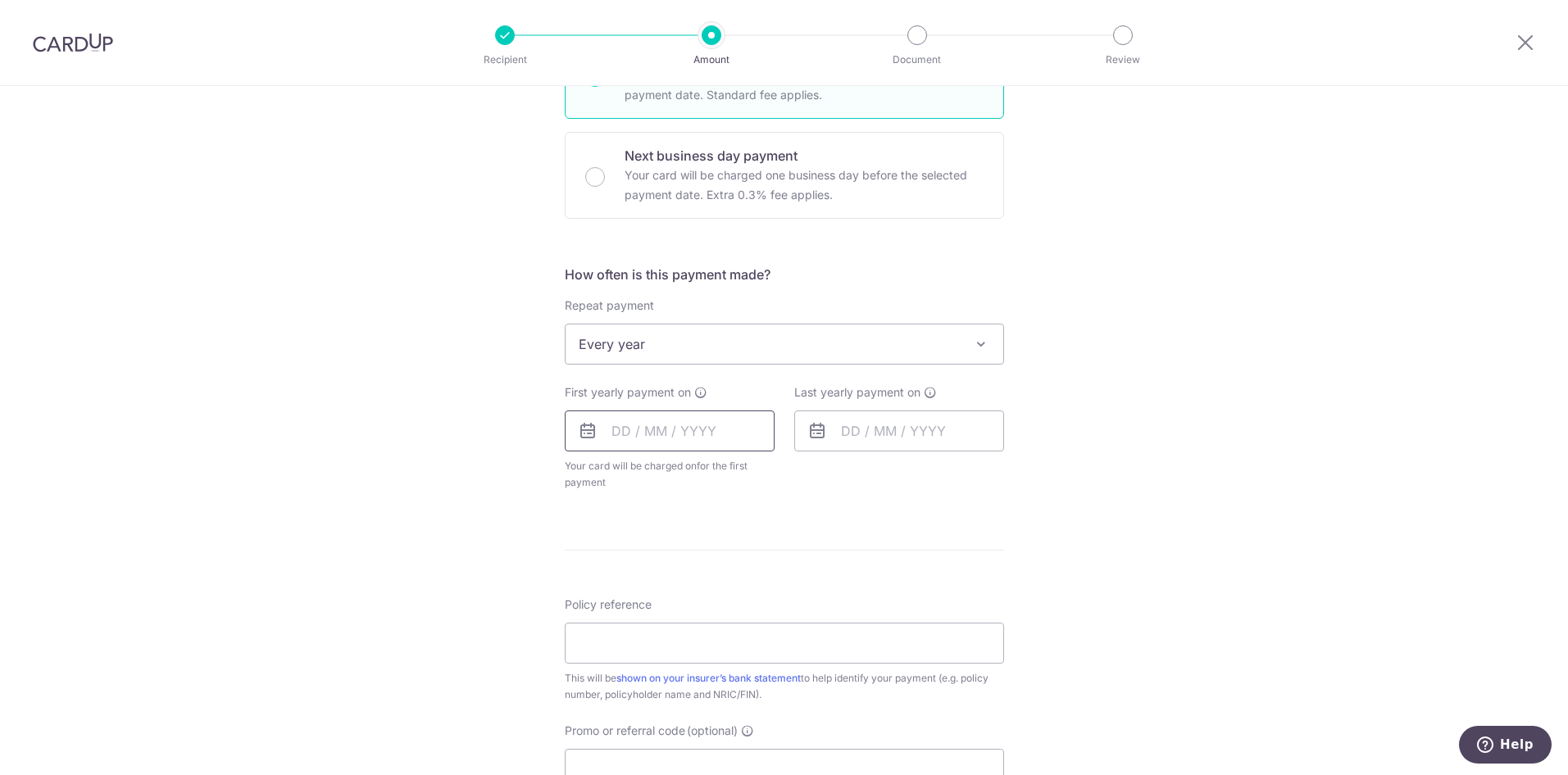
click at [605, 422] on input "text" at bounding box center [669, 431] width 210 height 41
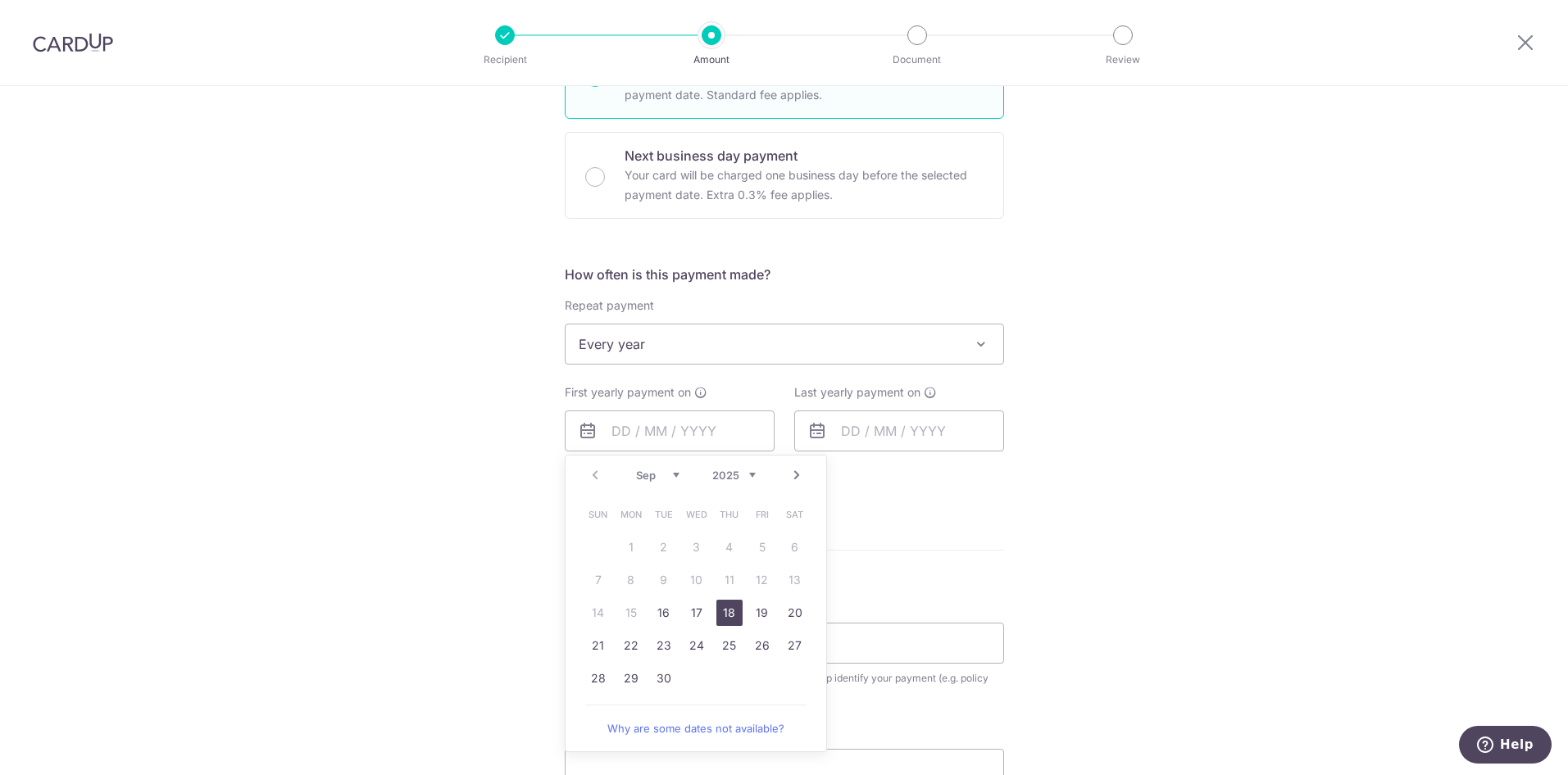
click at [716, 610] on link "18" at bounding box center [729, 613] width 26 height 26
type input "[DATE]"
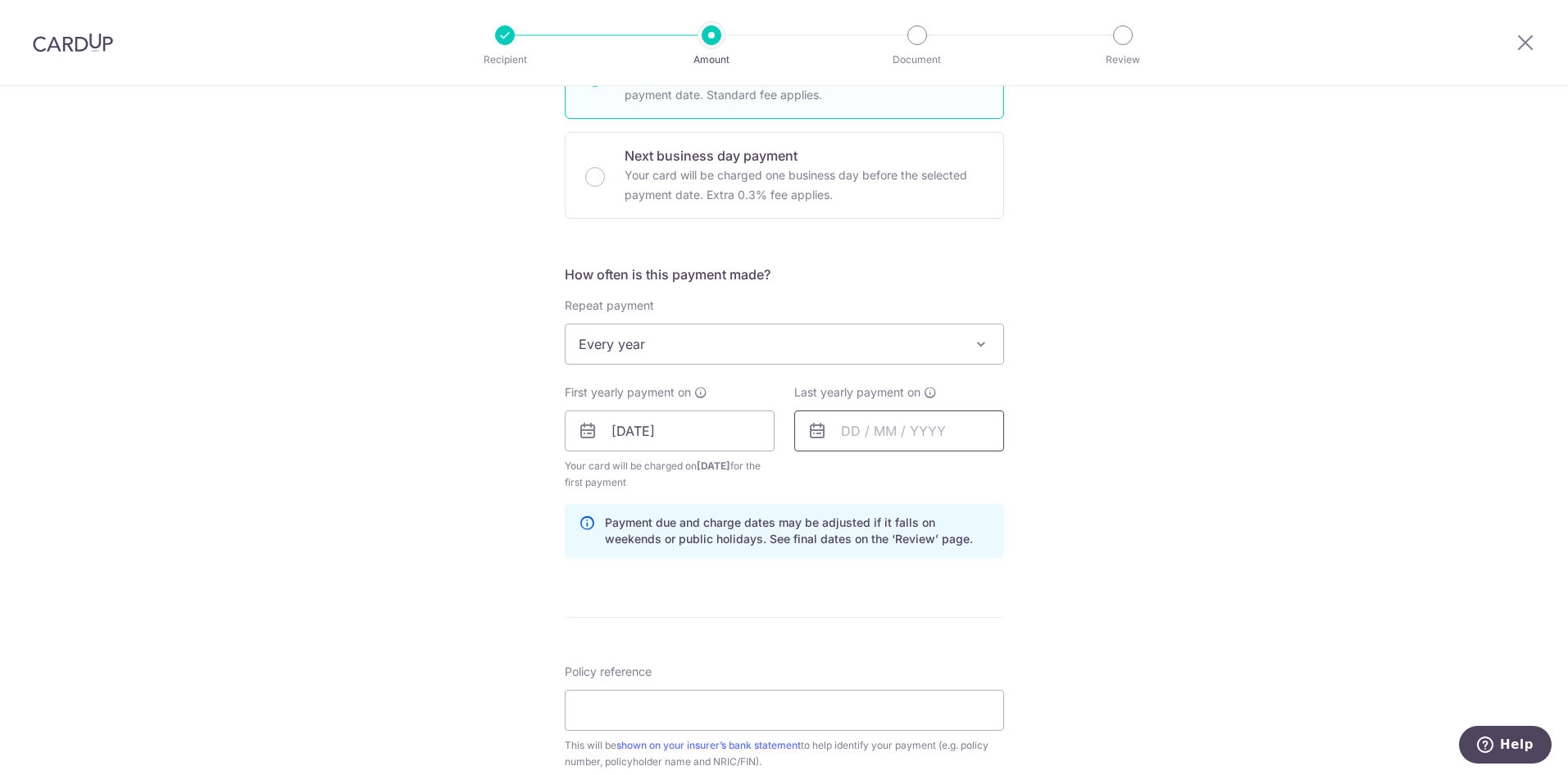
click at [974, 429] on input "text" at bounding box center [899, 431] width 210 height 41
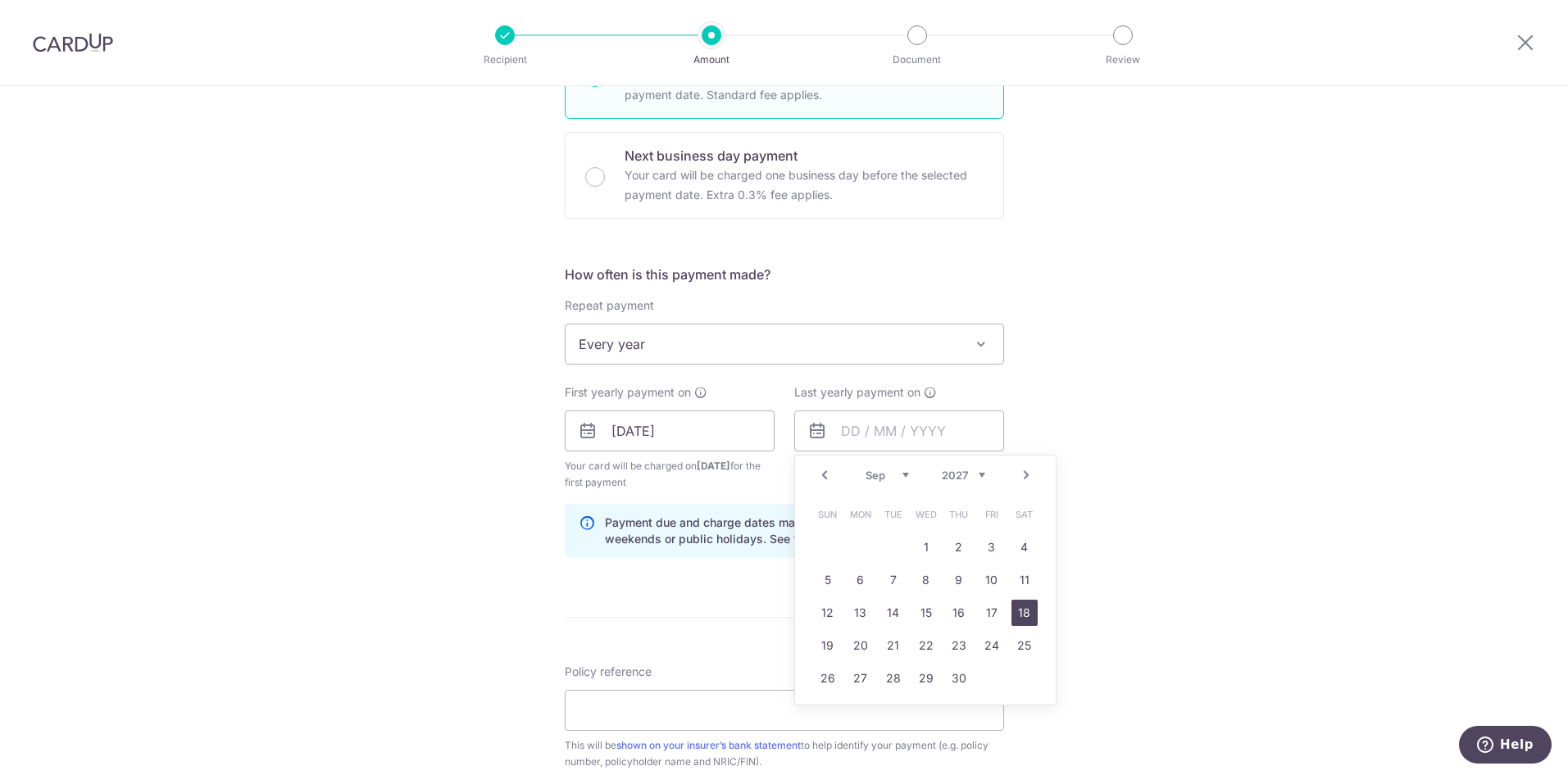
click at [1017, 612] on link "18" at bounding box center [1025, 613] width 26 height 26
type input "[DATE]"
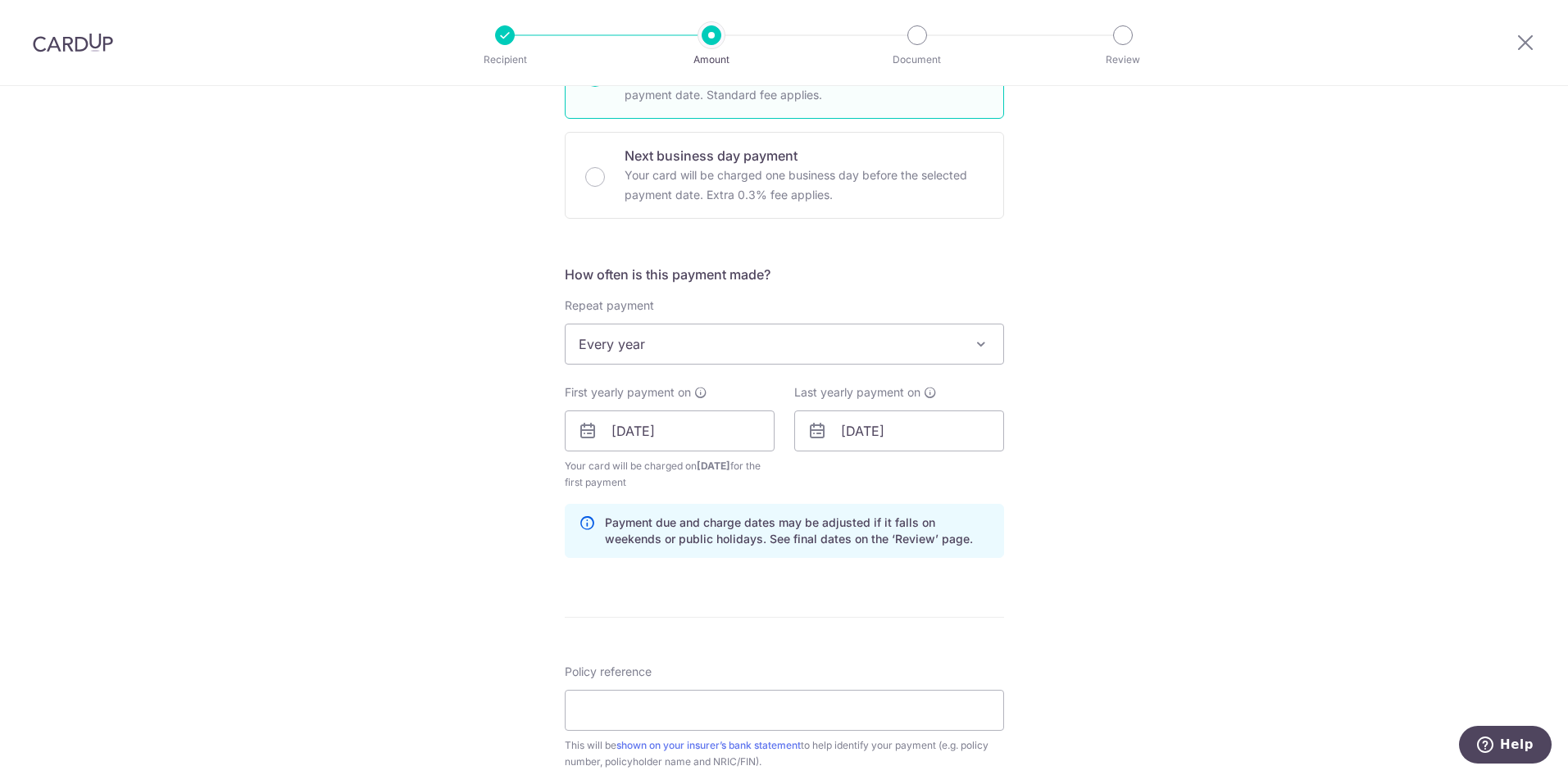
click at [1175, 555] on div "Tell us more about your payment Enter payment amount SGD 8,773.00 8773.00 Selec…" at bounding box center [784, 414] width 1568 height 1566
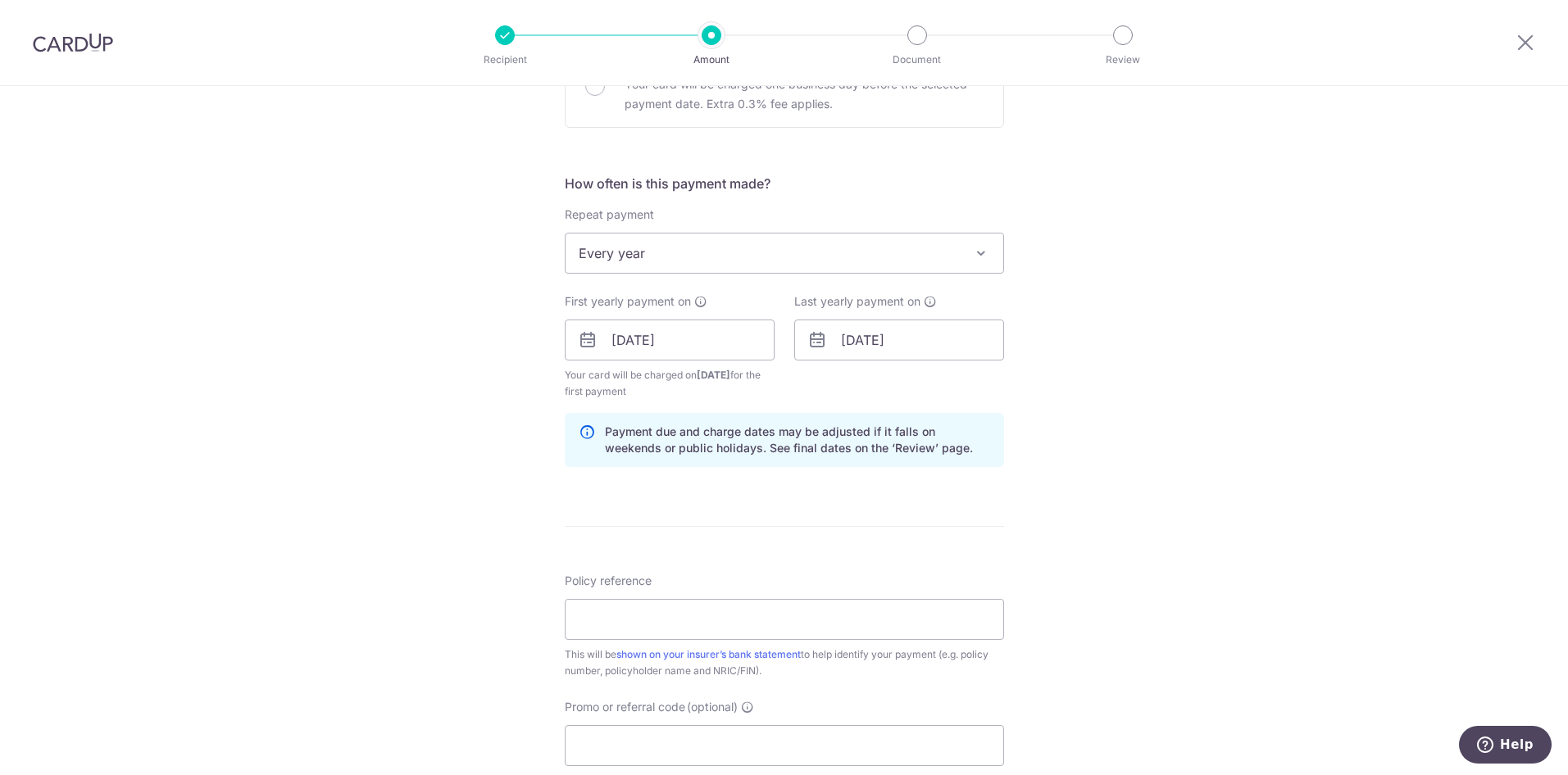
scroll to position [637, 0]
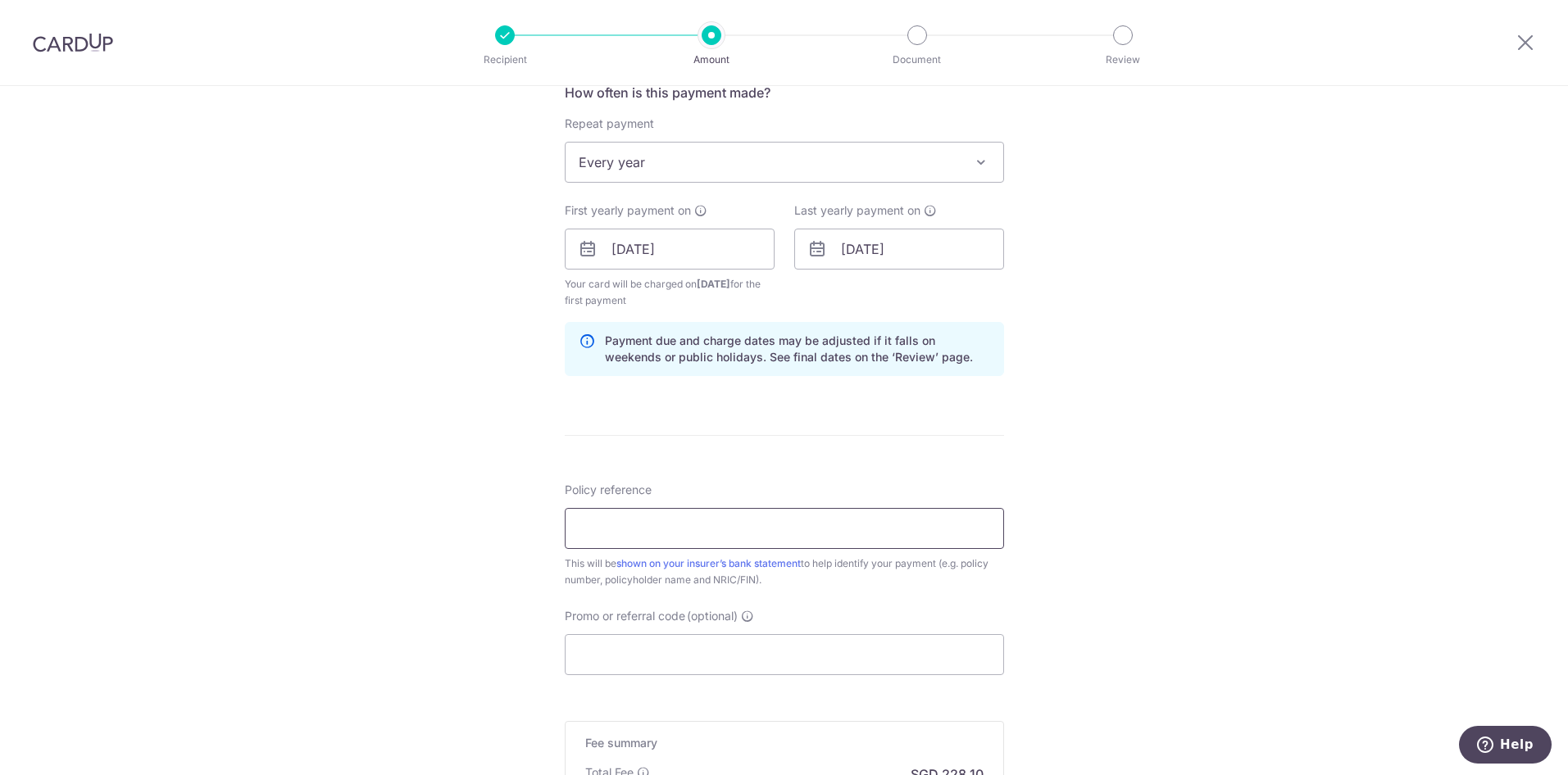
click at [825, 548] on input "Policy reference" at bounding box center [784, 528] width 439 height 41
type input "A4216821"
click at [1046, 578] on div "Tell us more about your payment Enter payment amount SGD 8,773.00 8773.00 Selec…" at bounding box center [784, 232] width 1568 height 1566
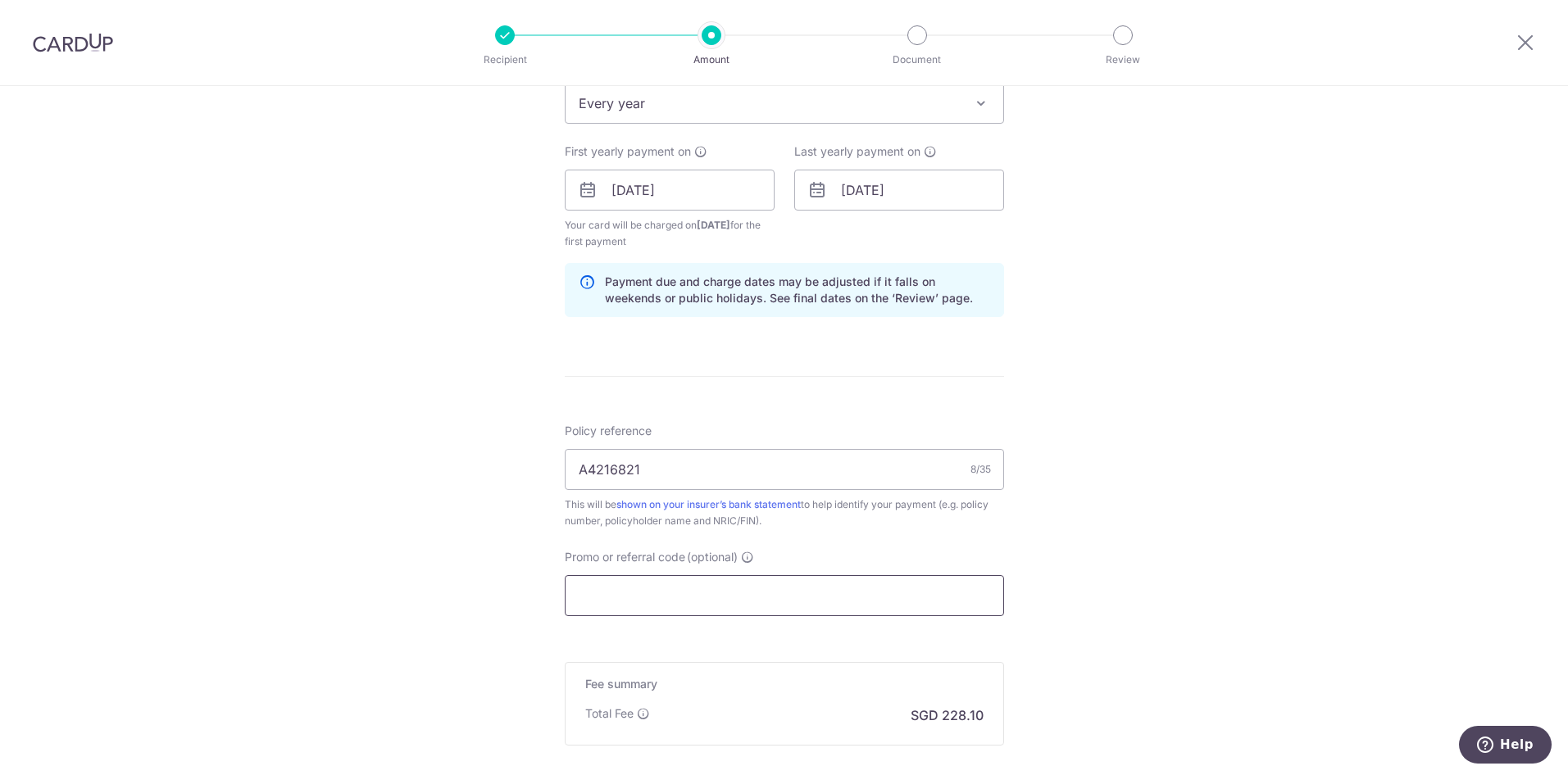
scroll to position [728, 0]
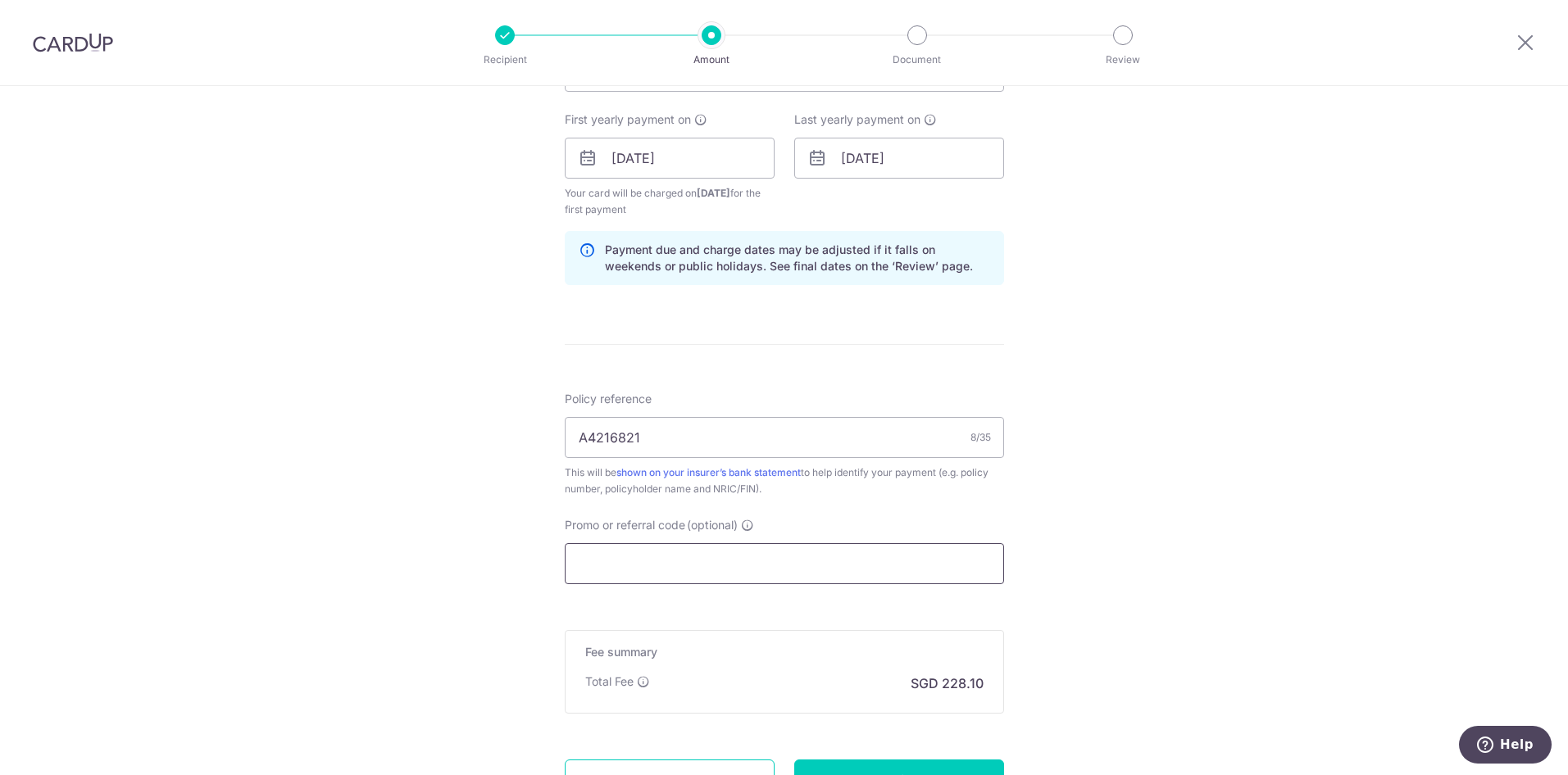
click at [836, 564] on input "Promo or referral code (optional)" at bounding box center [784, 563] width 439 height 41
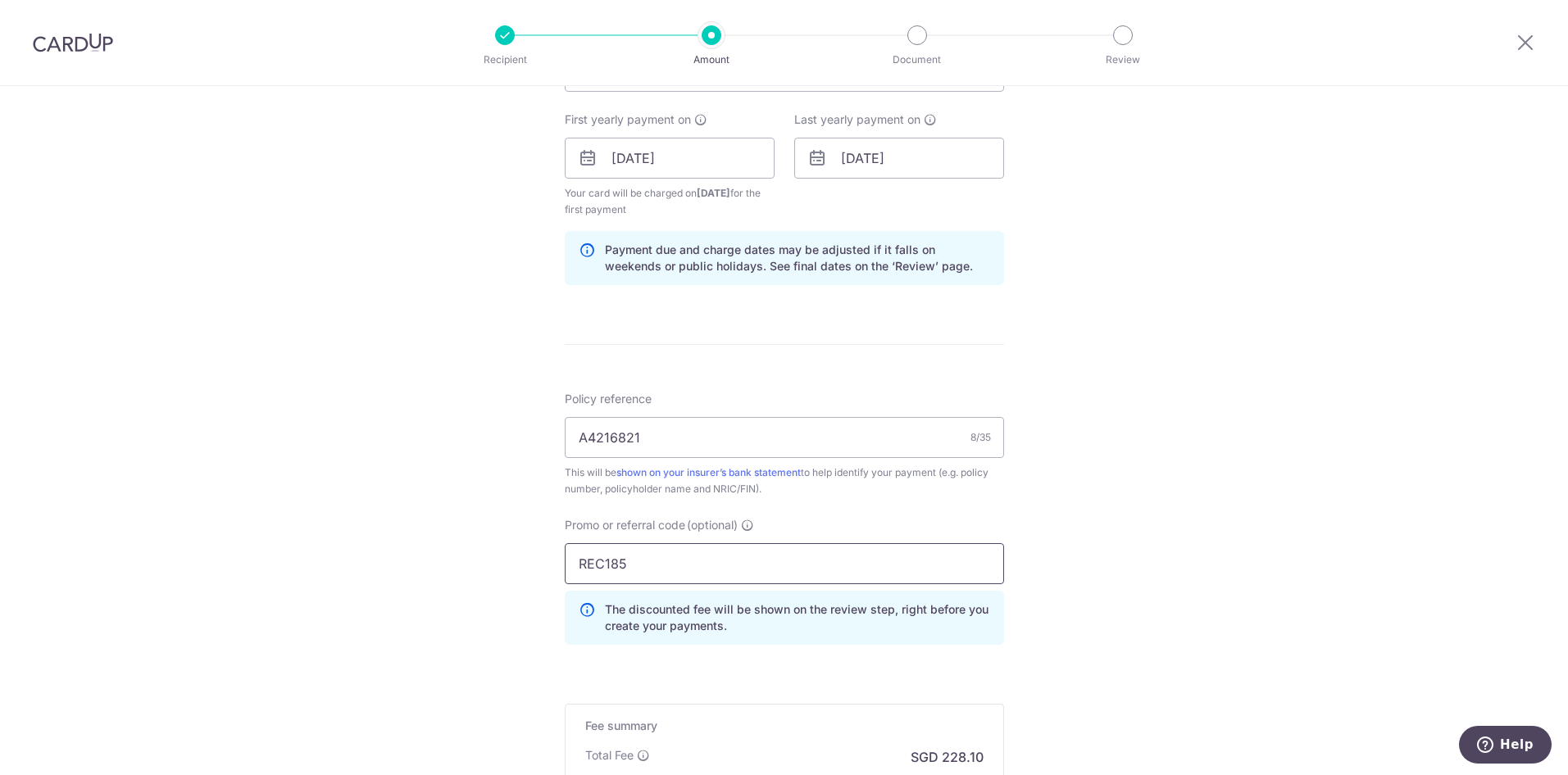
type input "REC185"
click at [1253, 388] on div "Tell us more about your payment Enter payment amount SGD 8,773.00 8773.00 Selec…" at bounding box center [784, 176] width 1568 height 1639
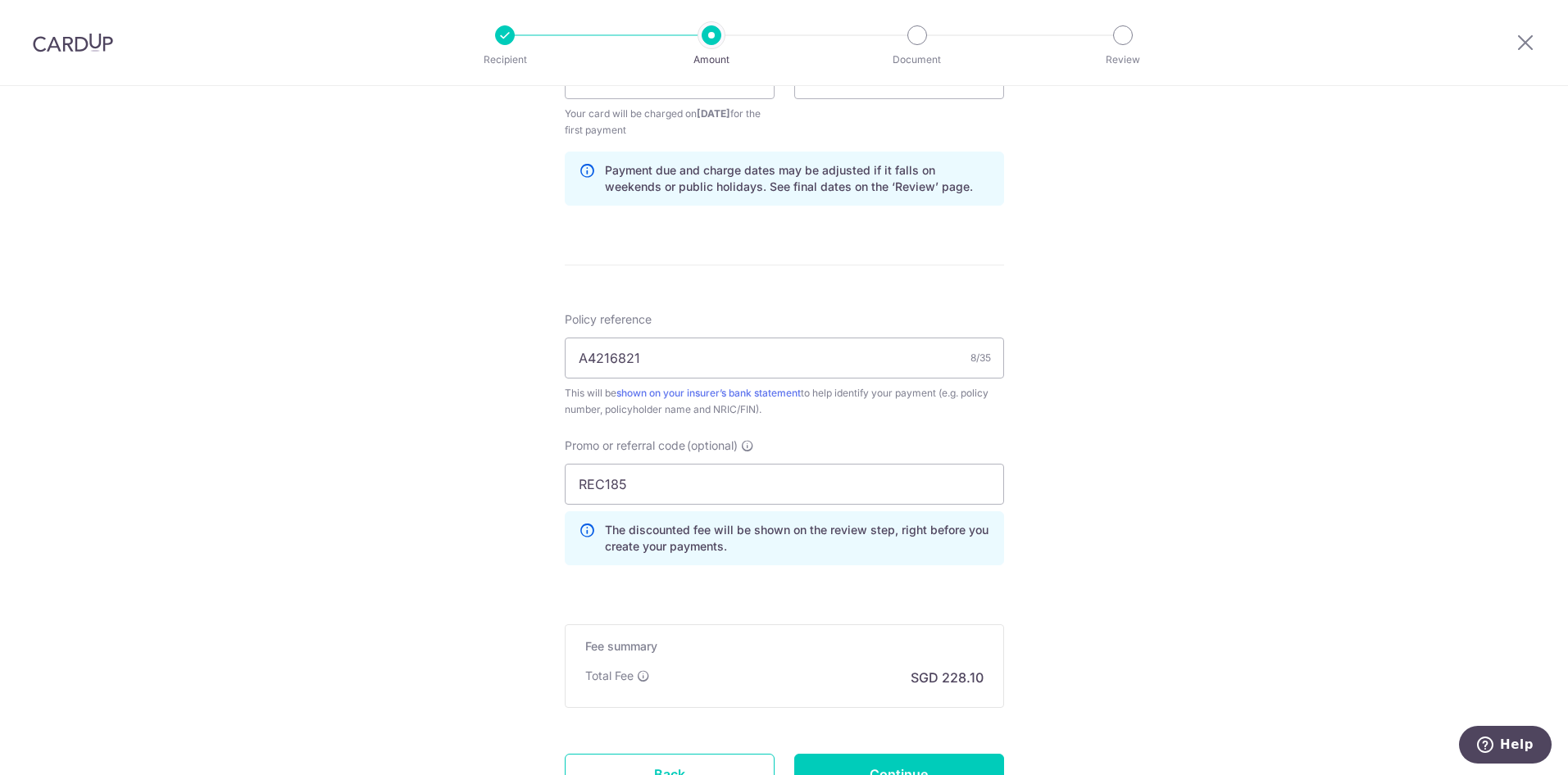
scroll to position [950, 0]
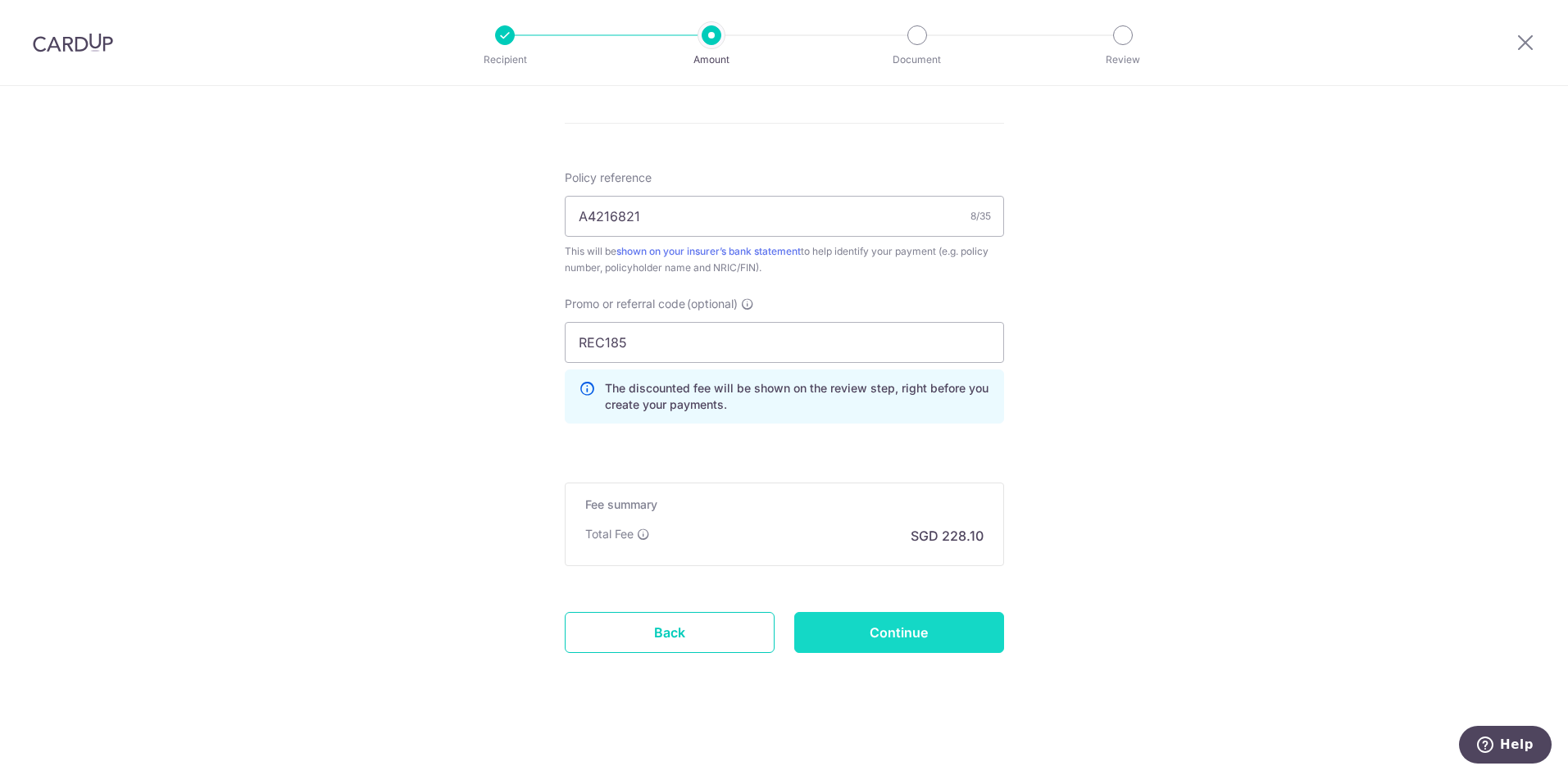
click at [889, 623] on input "Continue" at bounding box center [899, 632] width 210 height 41
type input "Create Schedule"
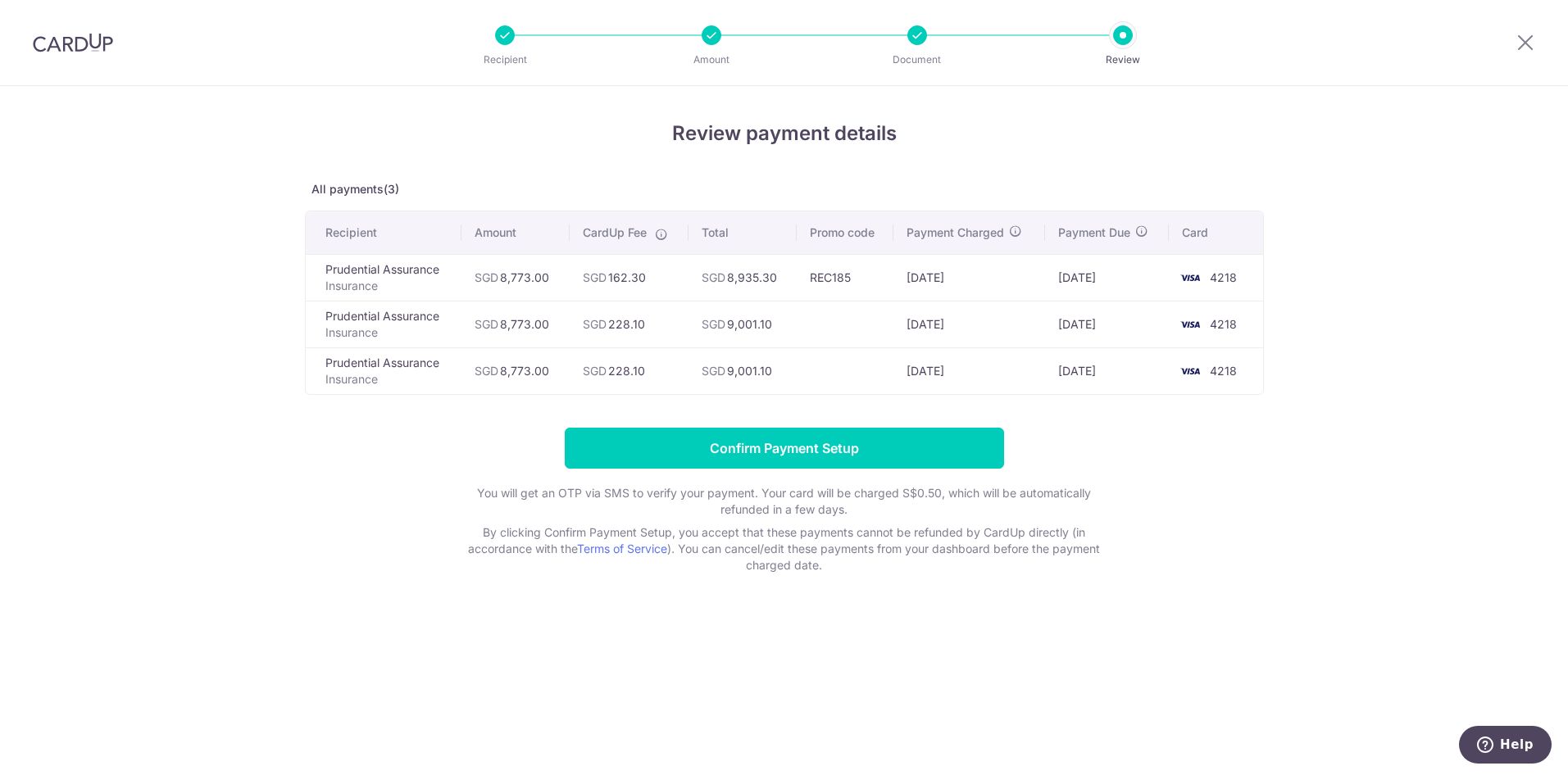
click at [204, 261] on div "Review payment details All payments(3) Recipient Amount CardUp Fee Total Promo …" at bounding box center [784, 430] width 1568 height 689
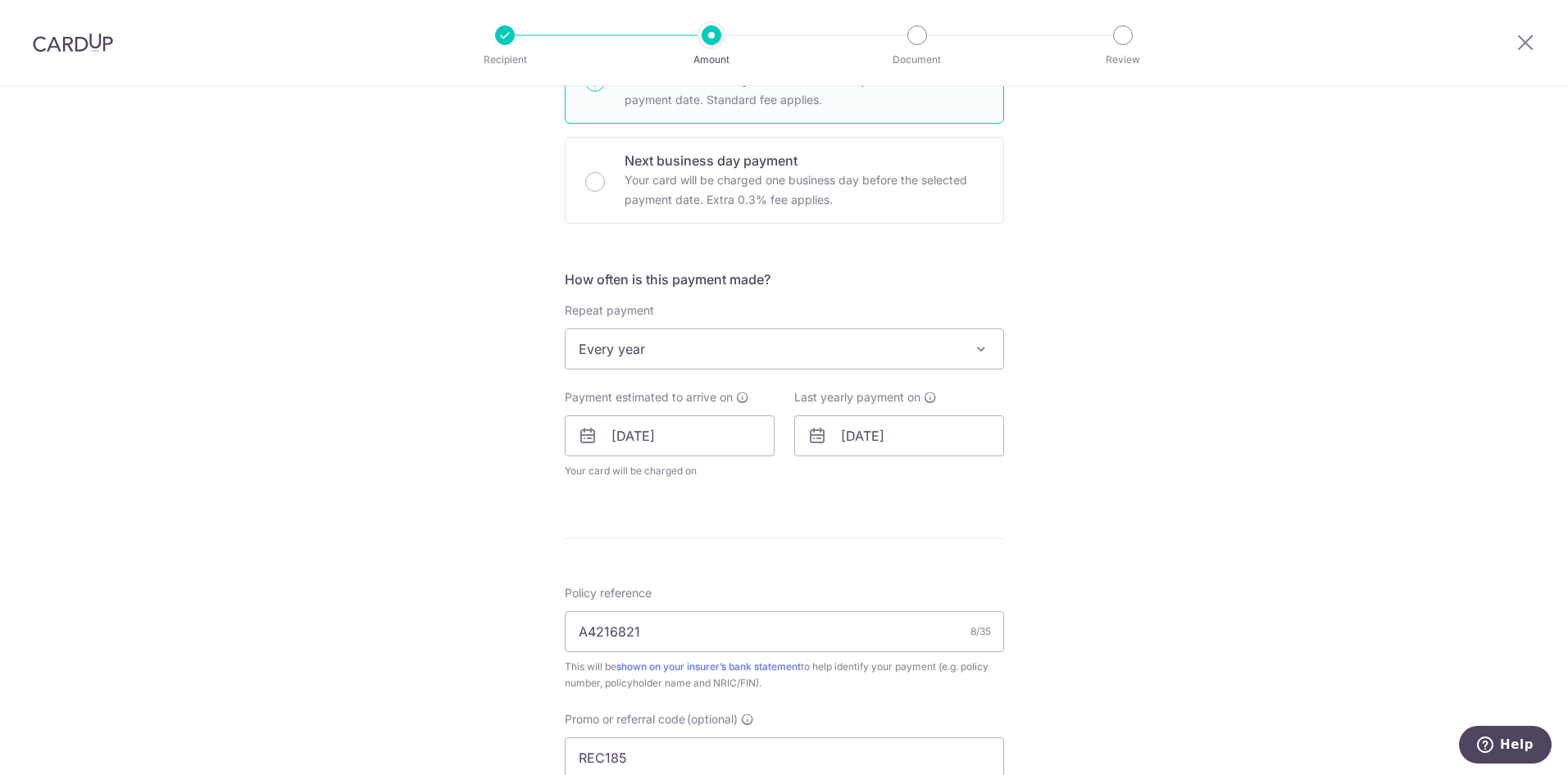
scroll to position [456, 0]
click at [689, 434] on input "[DATE]" at bounding box center [669, 431] width 210 height 41
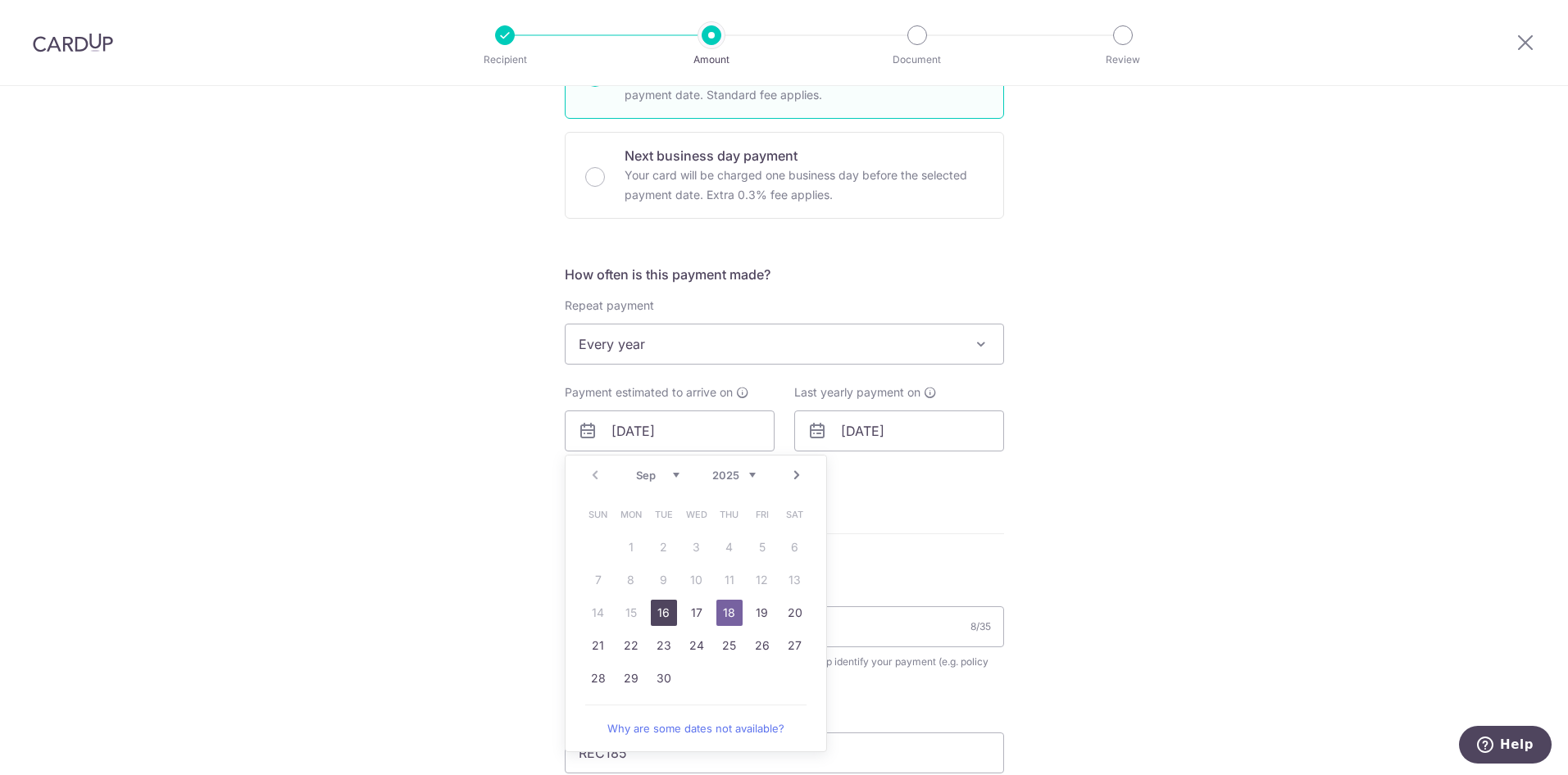
click at [657, 612] on link "16" at bounding box center [664, 613] width 26 height 26
type input "[DATE]"
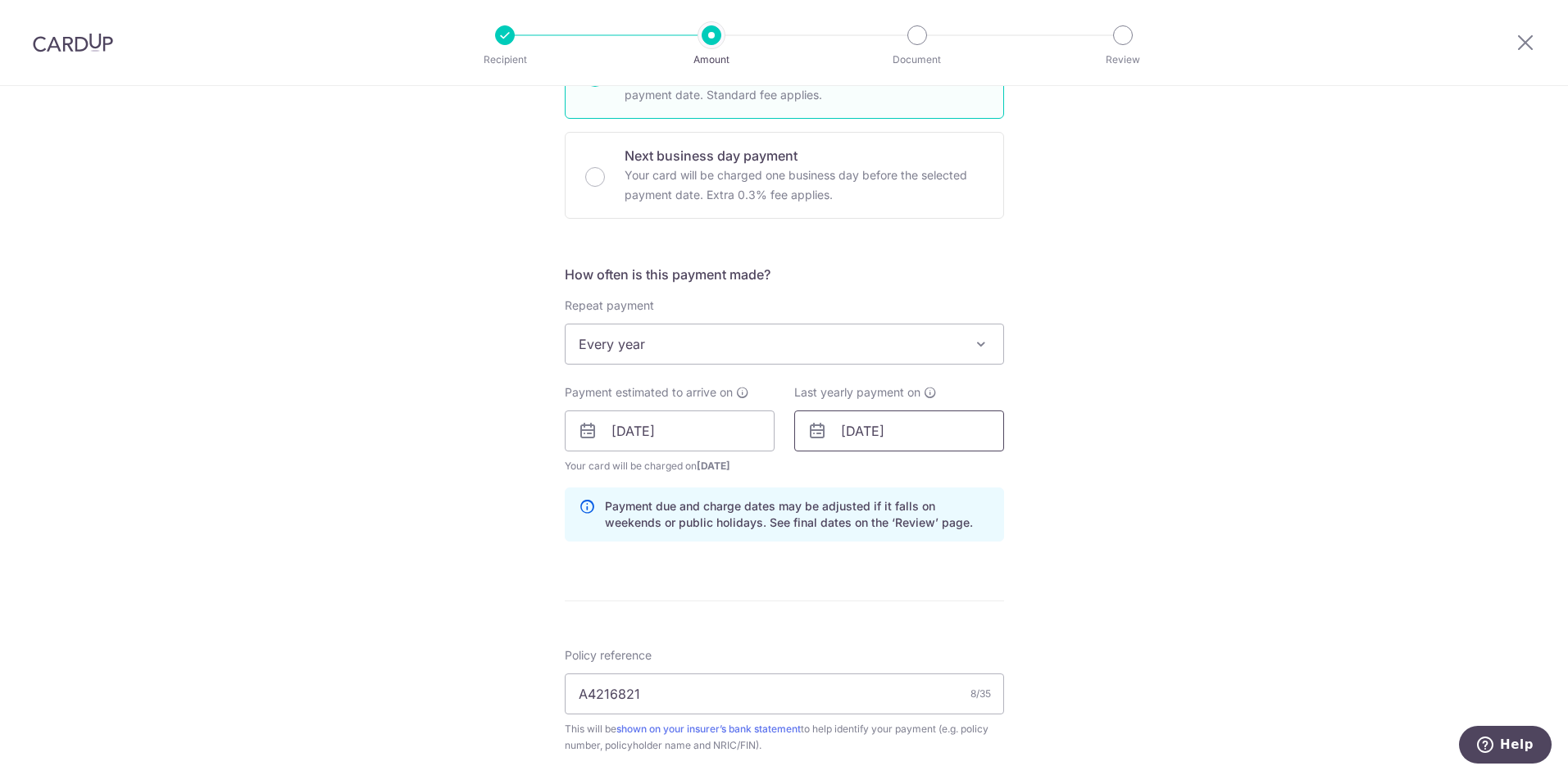
click at [840, 428] on input "[DATE]" at bounding box center [899, 431] width 210 height 41
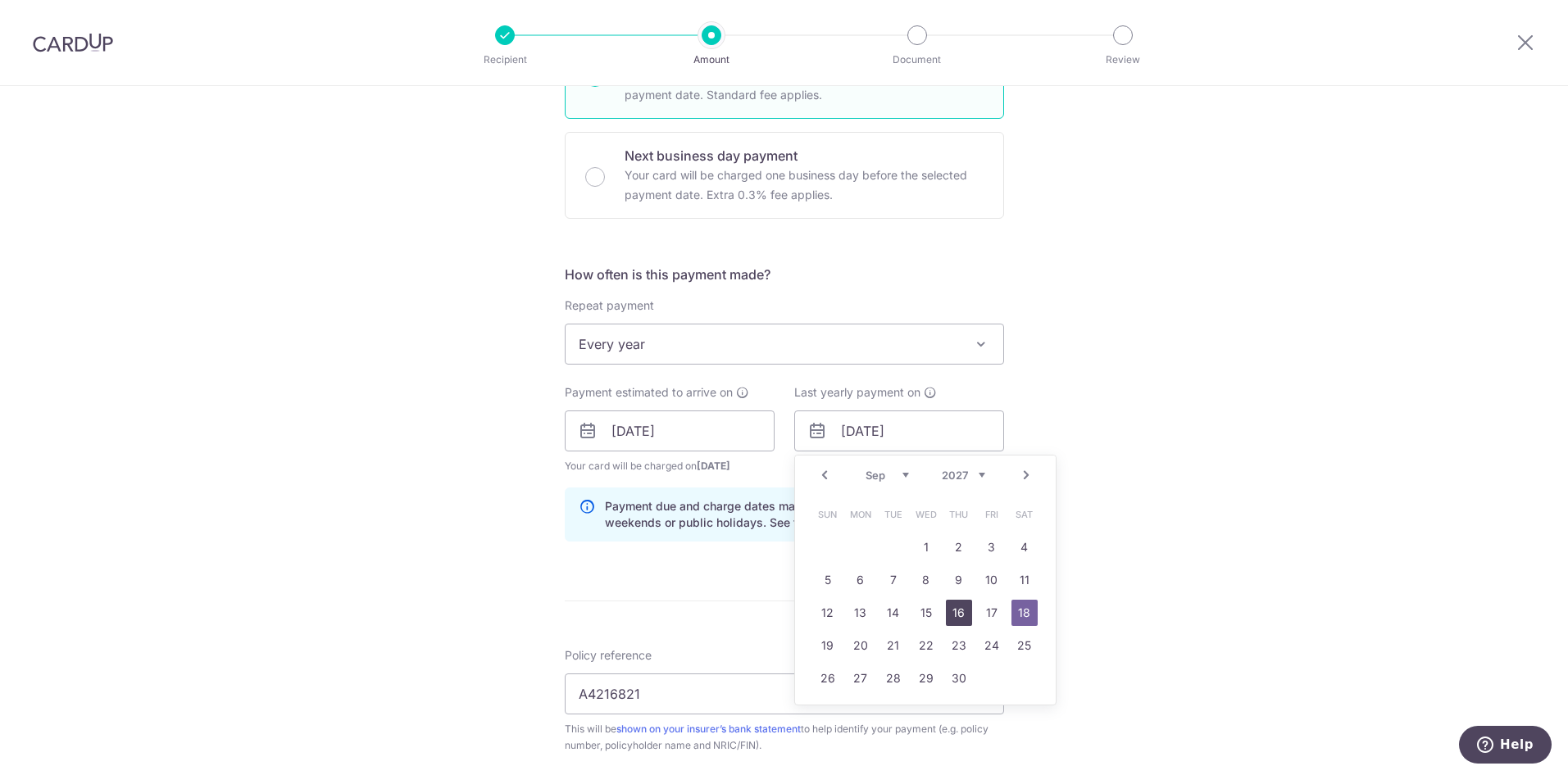
click at [956, 607] on link "16" at bounding box center [959, 613] width 26 height 26
type input "[DATE]"
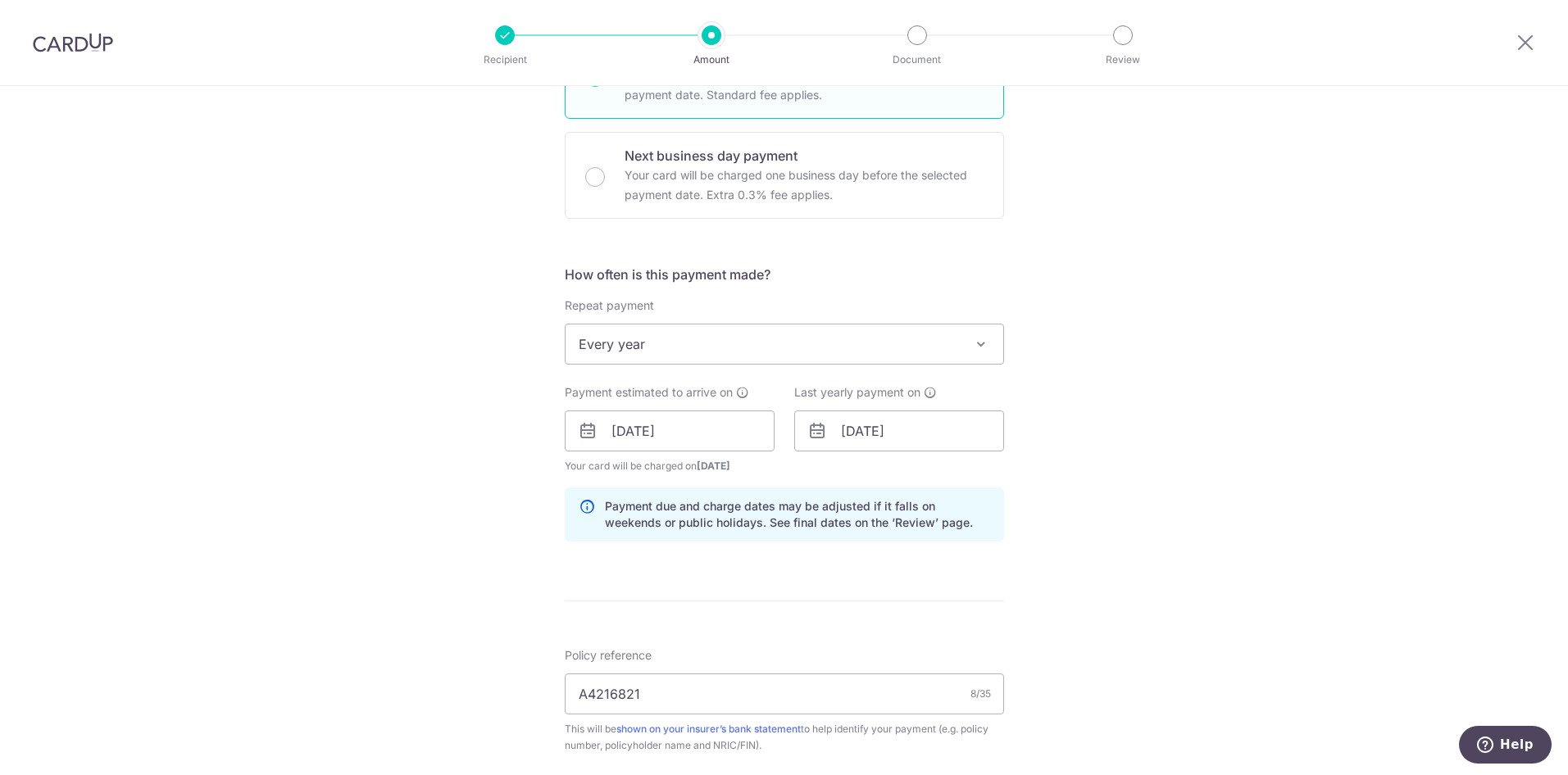
click at [1140, 564] on div "Tell us more about your payment Enter payment amount SGD 8,773.00 8773.00 Selec…" at bounding box center [784, 442] width 1568 height 1623
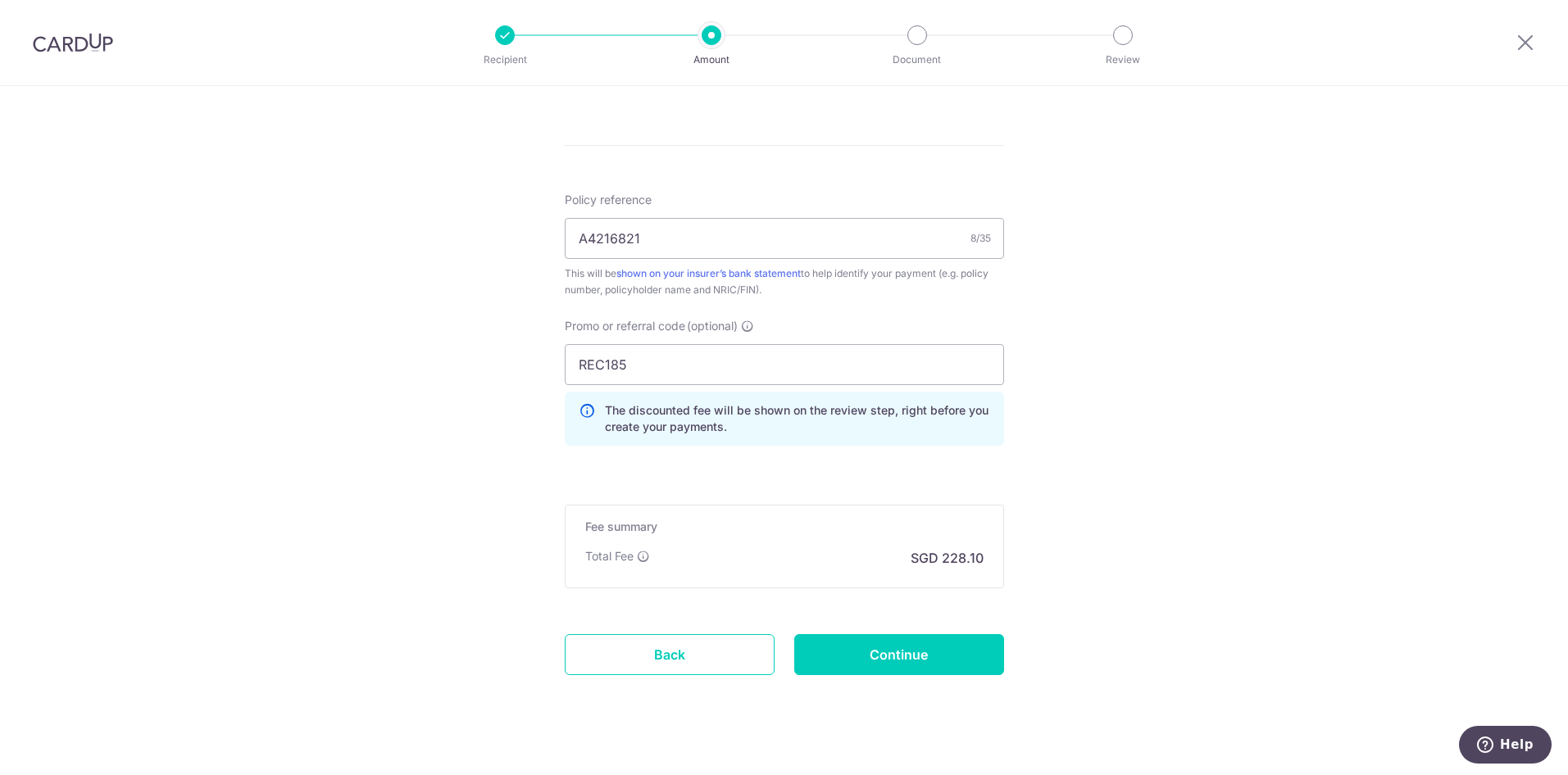
scroll to position [933, 0]
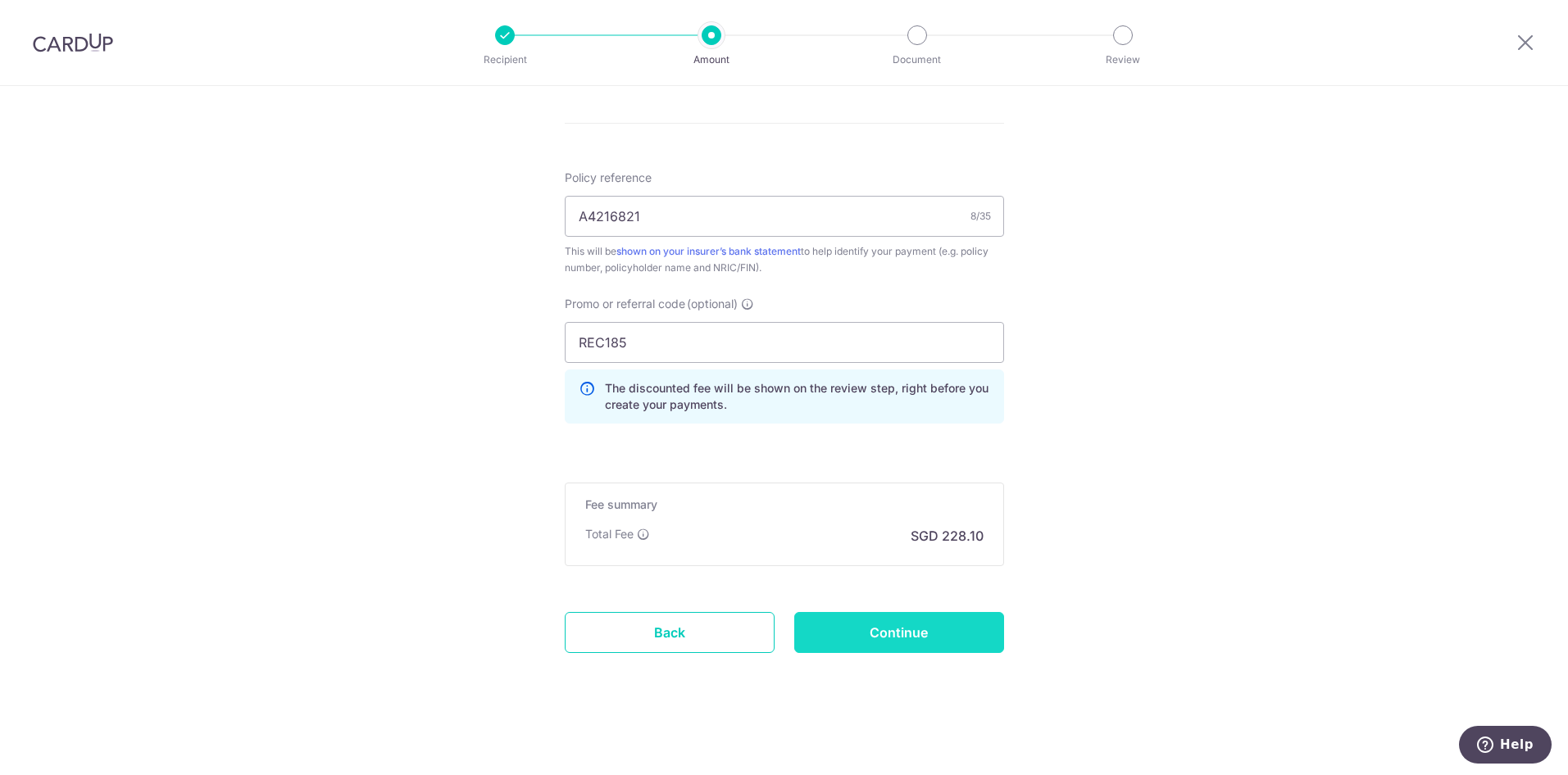
click at [897, 631] on input "Continue" at bounding box center [899, 632] width 210 height 41
type input "Update Schedule"
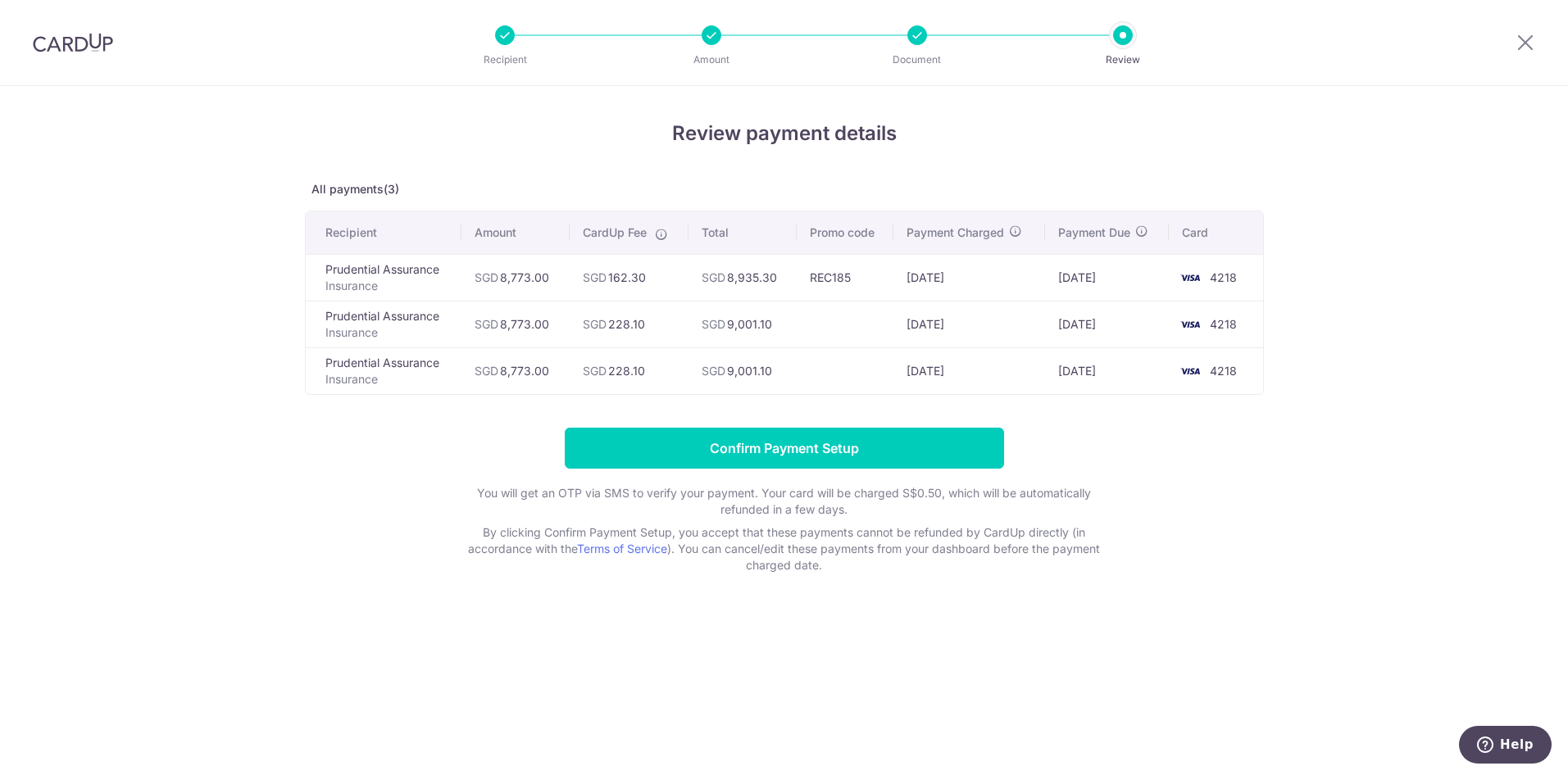
drag, startPoint x: 0, startPoint y: 0, endPoint x: 1224, endPoint y: 539, distance: 1337.4
click at [1224, 539] on form "Confirm Payment Setup You will get an OTP via SMS to verify your payment. Your …" at bounding box center [784, 500] width 959 height 145
click at [773, 443] on input "Confirm Payment Setup" at bounding box center [784, 448] width 439 height 41
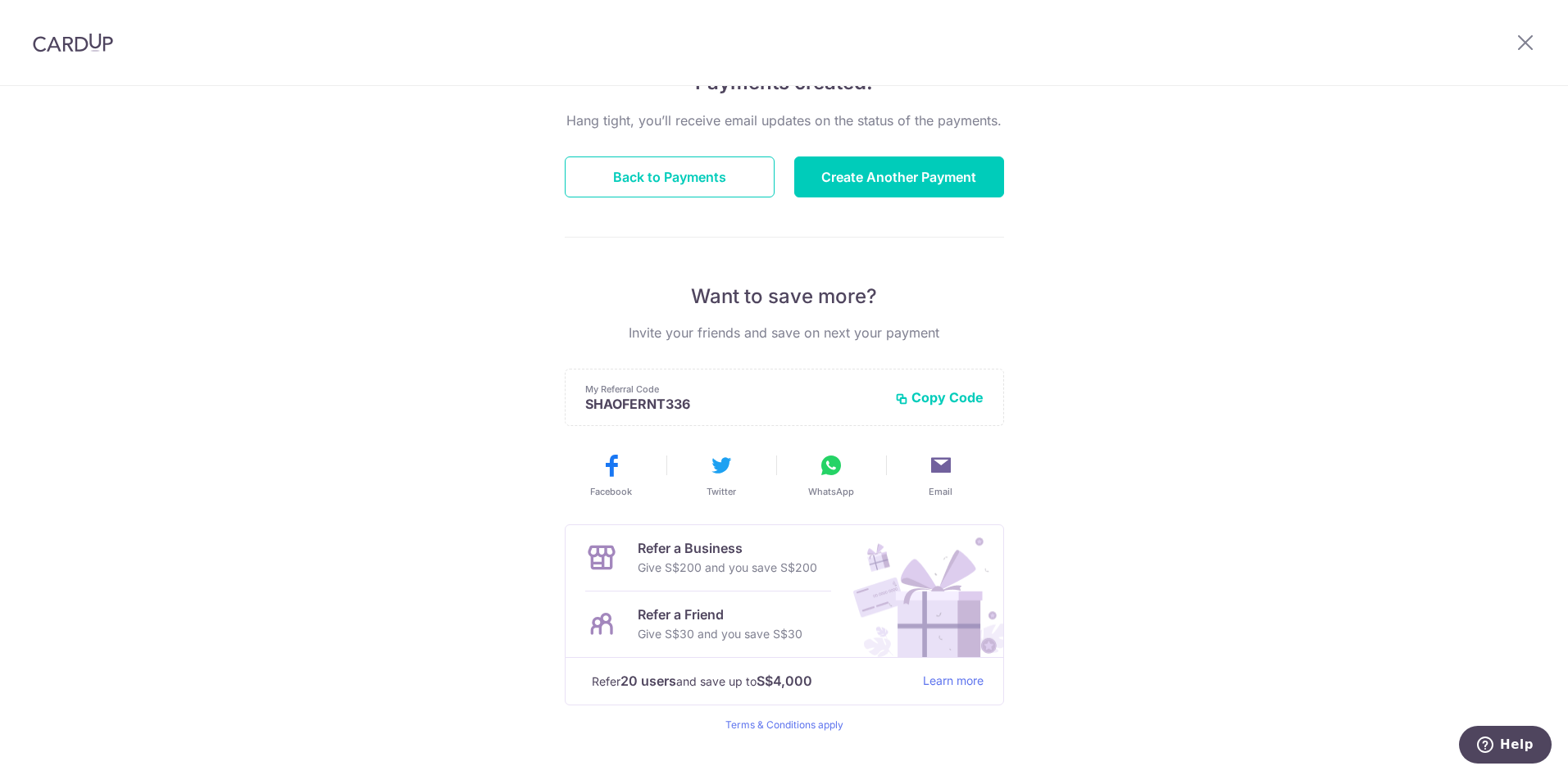
scroll to position [185, 0]
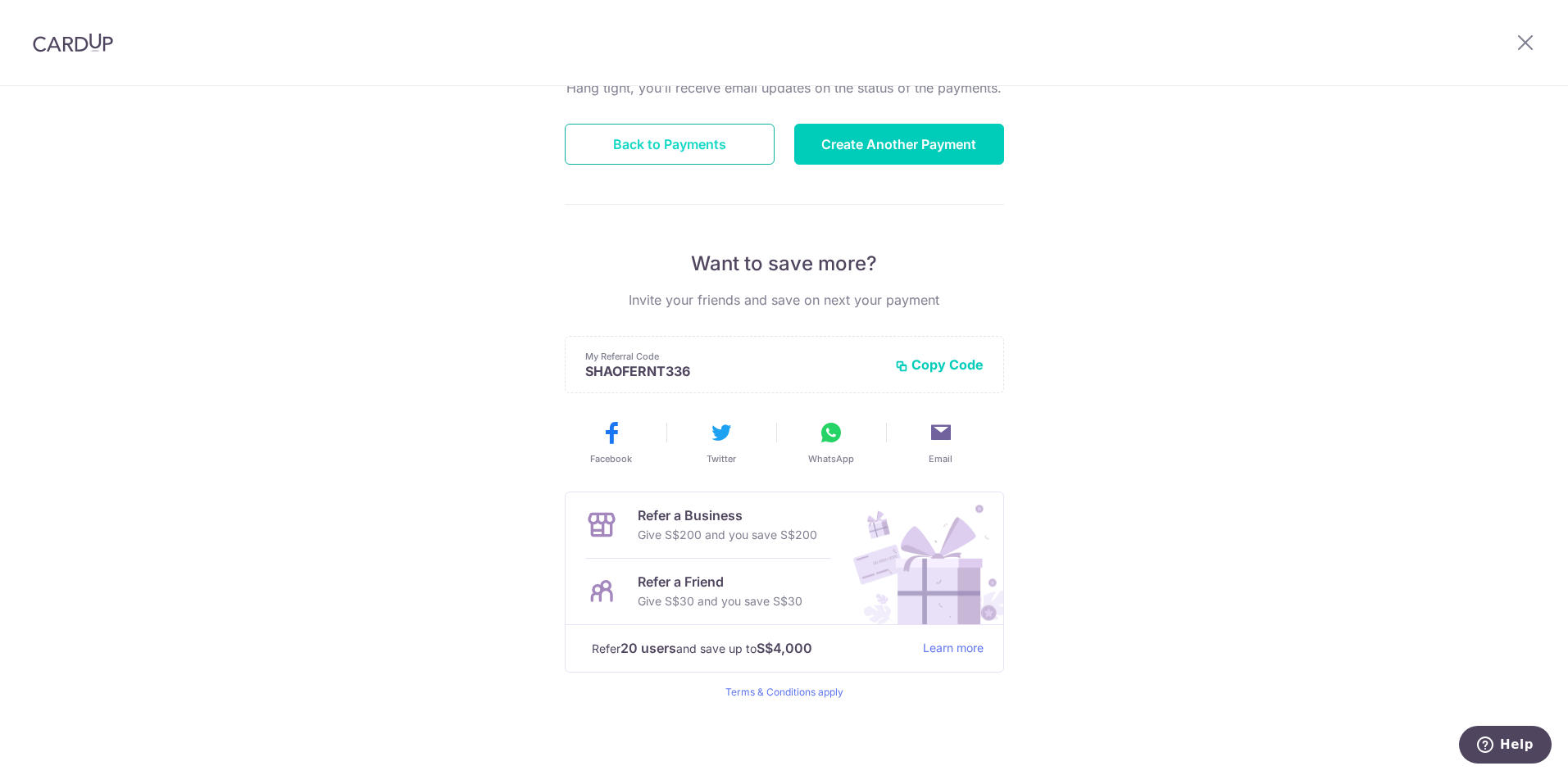
click at [669, 128] on button "Back to Payments" at bounding box center [669, 144] width 210 height 41
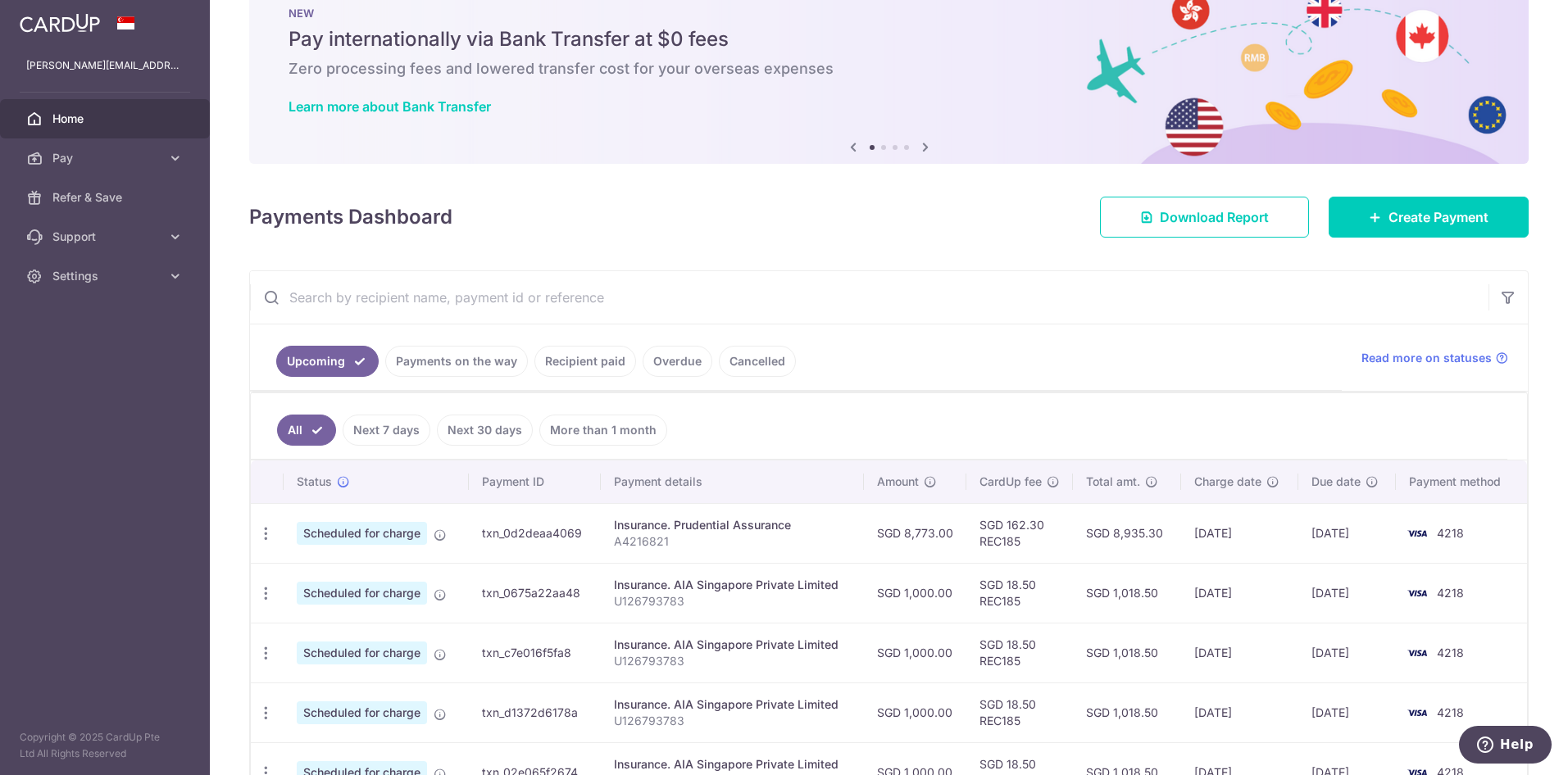
scroll to position [91, 0]
